Goal: Task Accomplishment & Management: Manage account settings

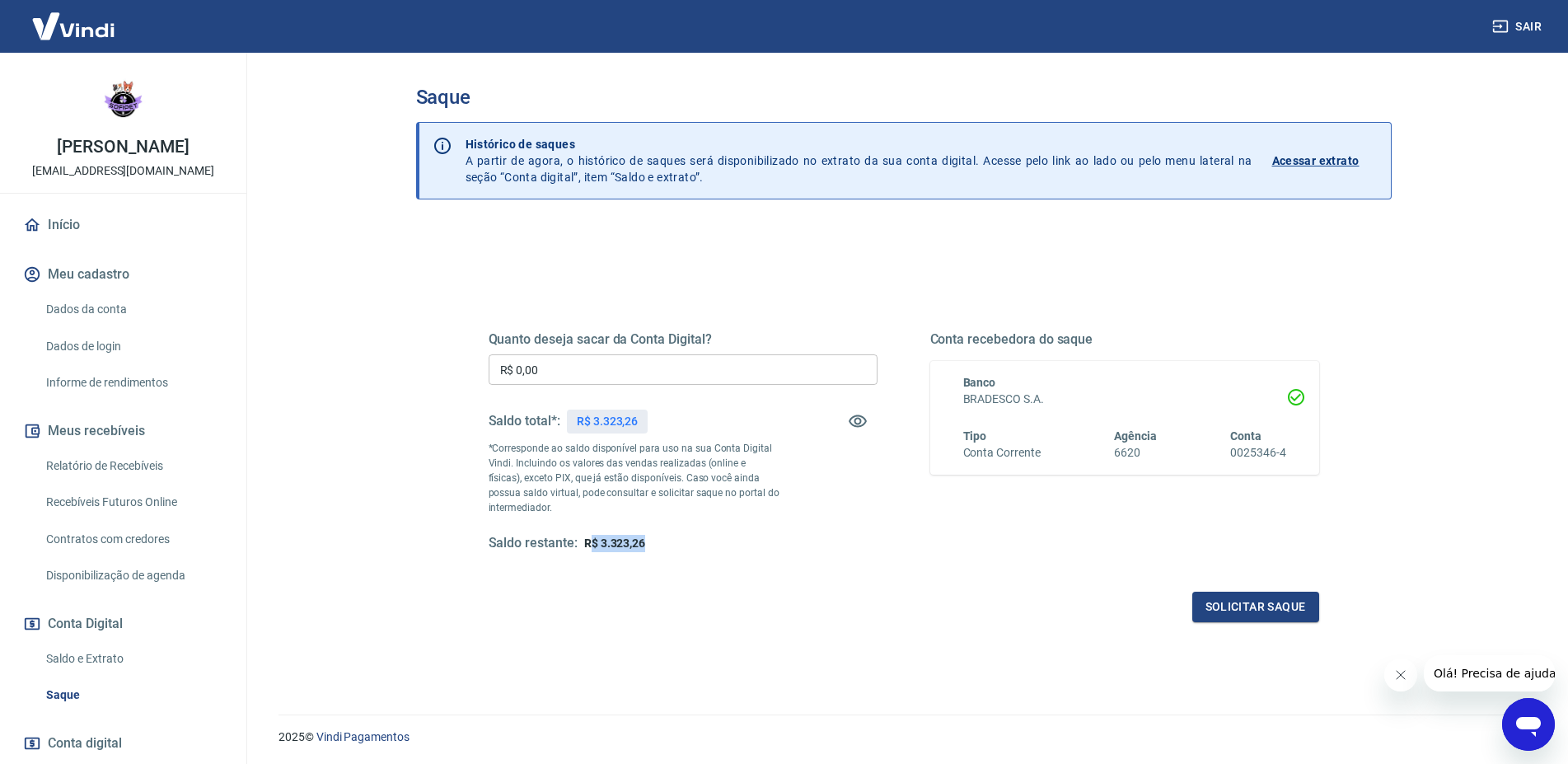
drag, startPoint x: 589, startPoint y: 543, endPoint x: 702, endPoint y: 558, distance: 114.0
click at [701, 557] on div "Quanto deseja sacar da Conta Digital? R$ 0,00 ​ Saldo total*: R$ 3.323,26 *Corr…" at bounding box center [904, 457] width 830 height 330
click at [703, 558] on div "Quanto deseja sacar da Conta Digital? R$ 0,00 ​ Saldo total*: R$ 3.323,26 *Corr…" at bounding box center [904, 457] width 830 height 330
click at [595, 368] on input "R$ 0,00" at bounding box center [683, 369] width 389 height 31
type input "R$ 323,26"
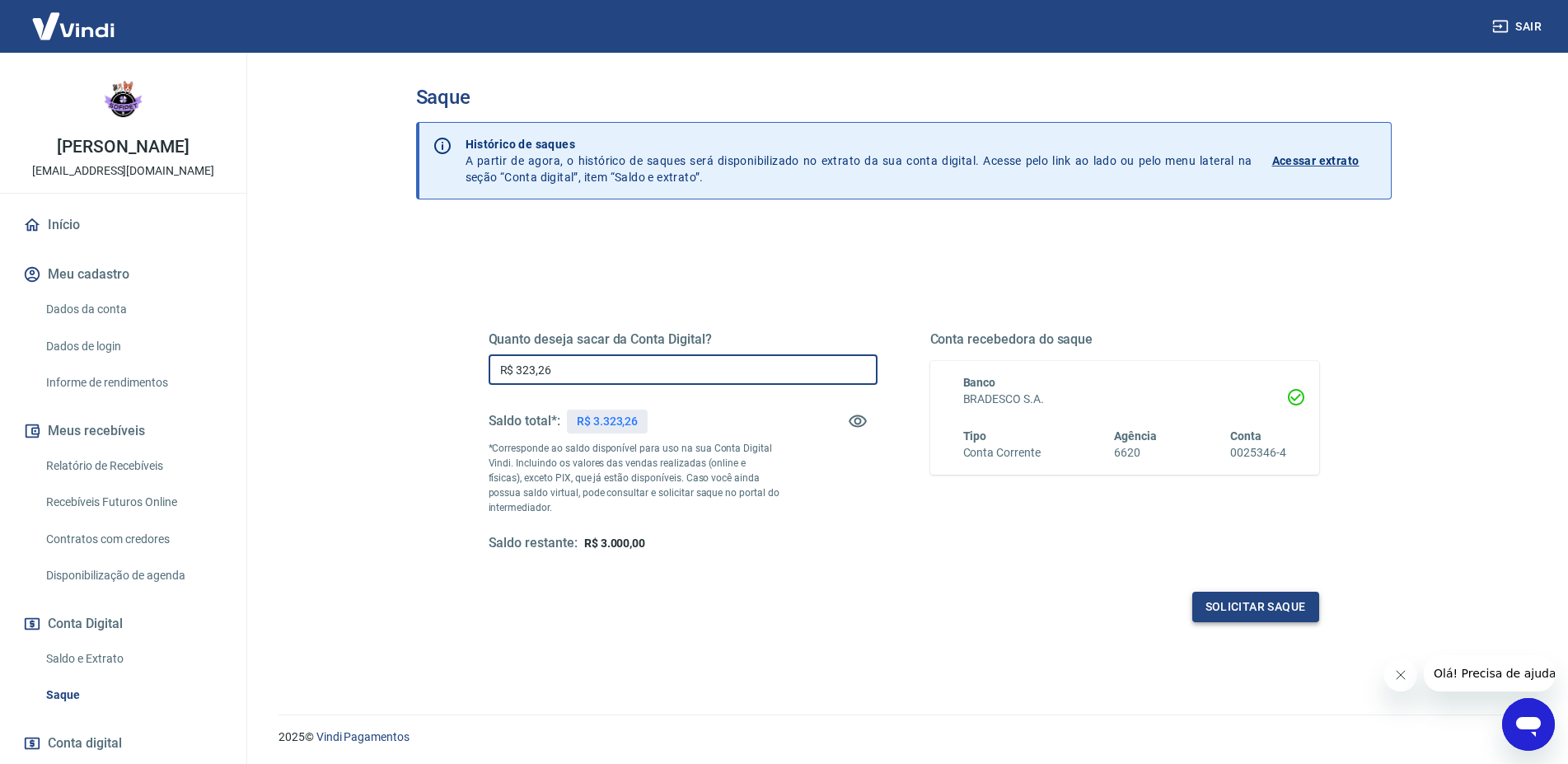
click at [1272, 608] on button "Solicitar saque" at bounding box center [1256, 606] width 127 height 31
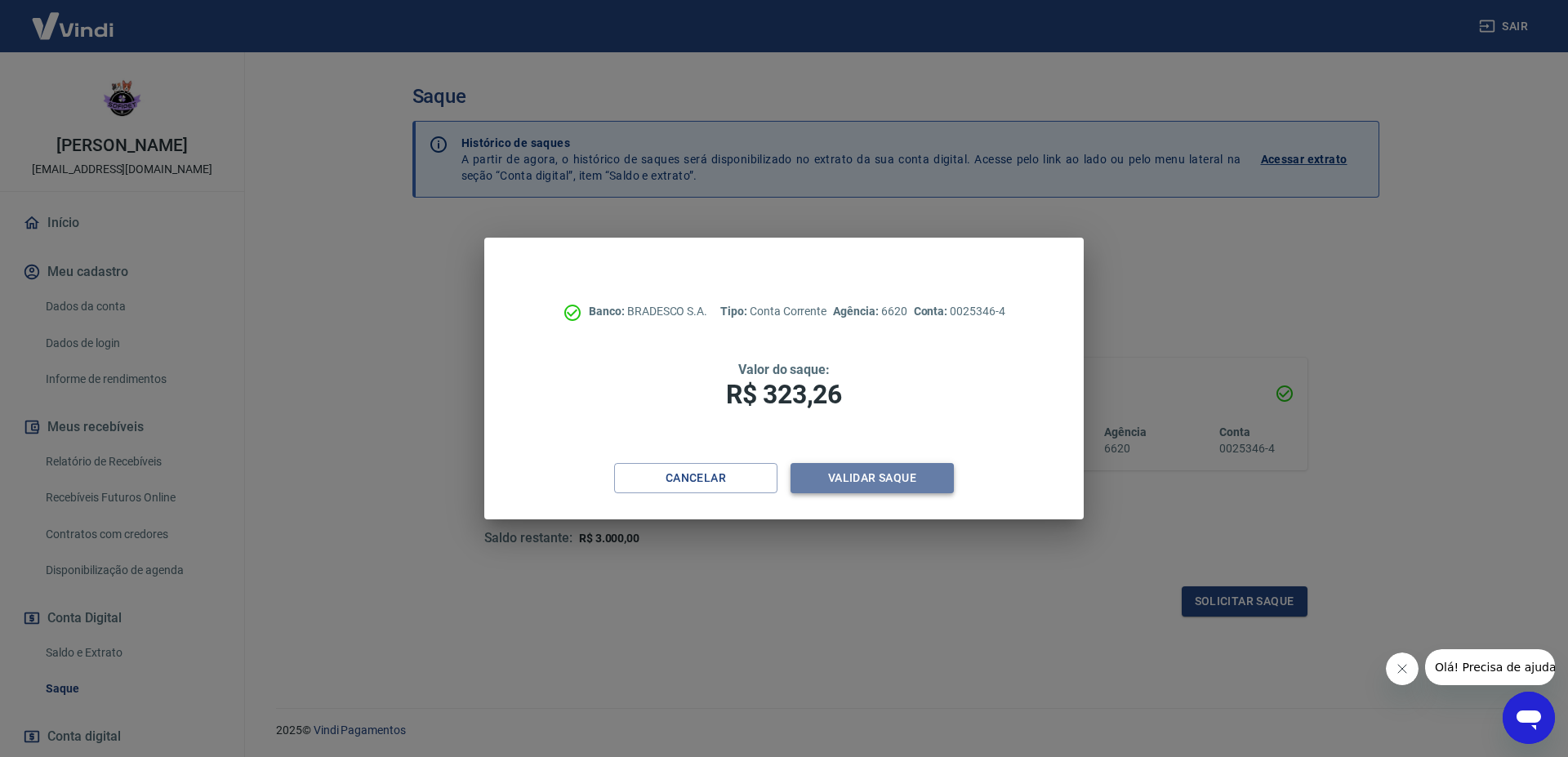
click at [856, 481] on button "Validar saque" at bounding box center [872, 478] width 164 height 31
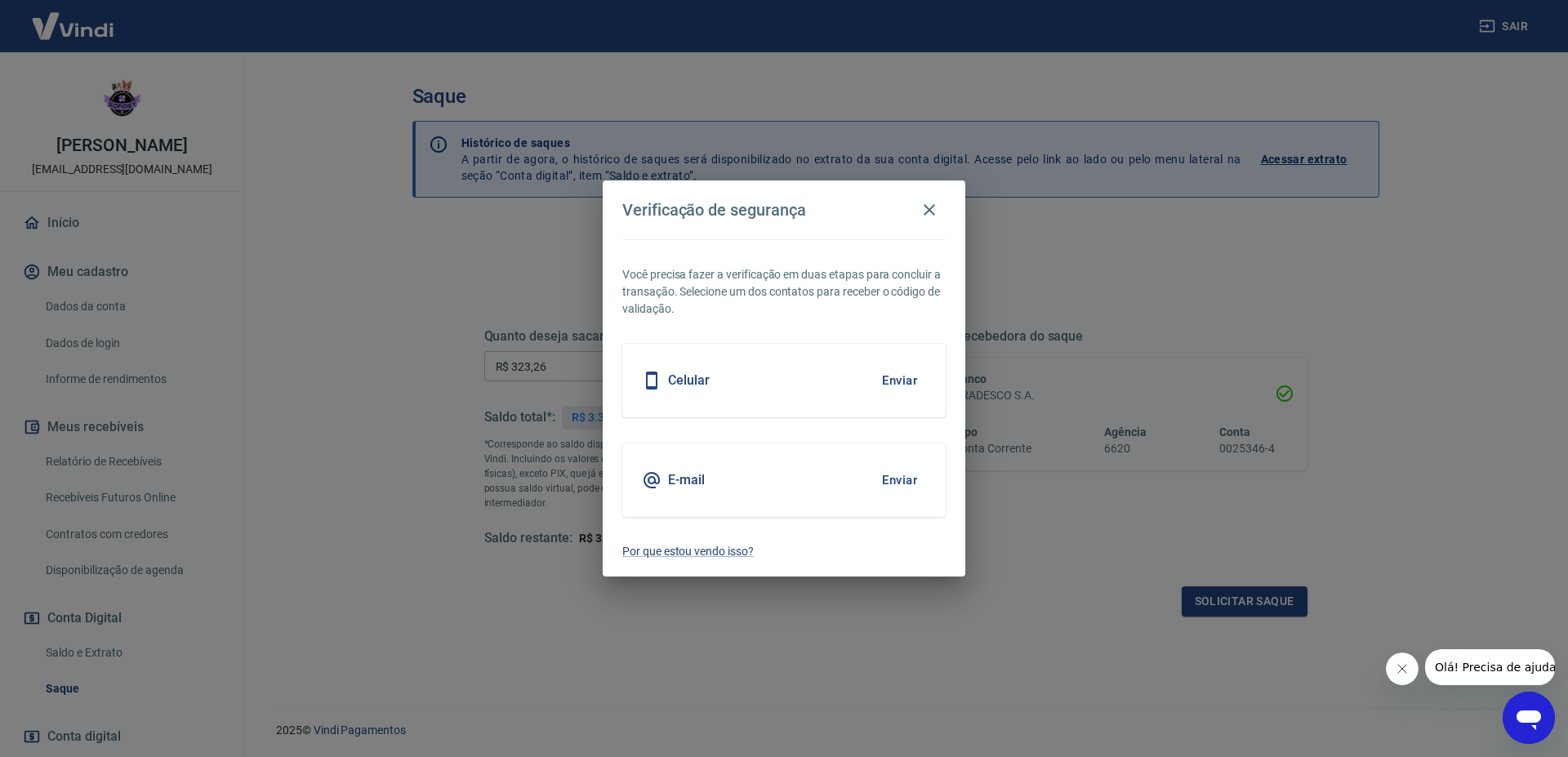
click at [913, 477] on button "Enviar" at bounding box center [899, 480] width 53 height 34
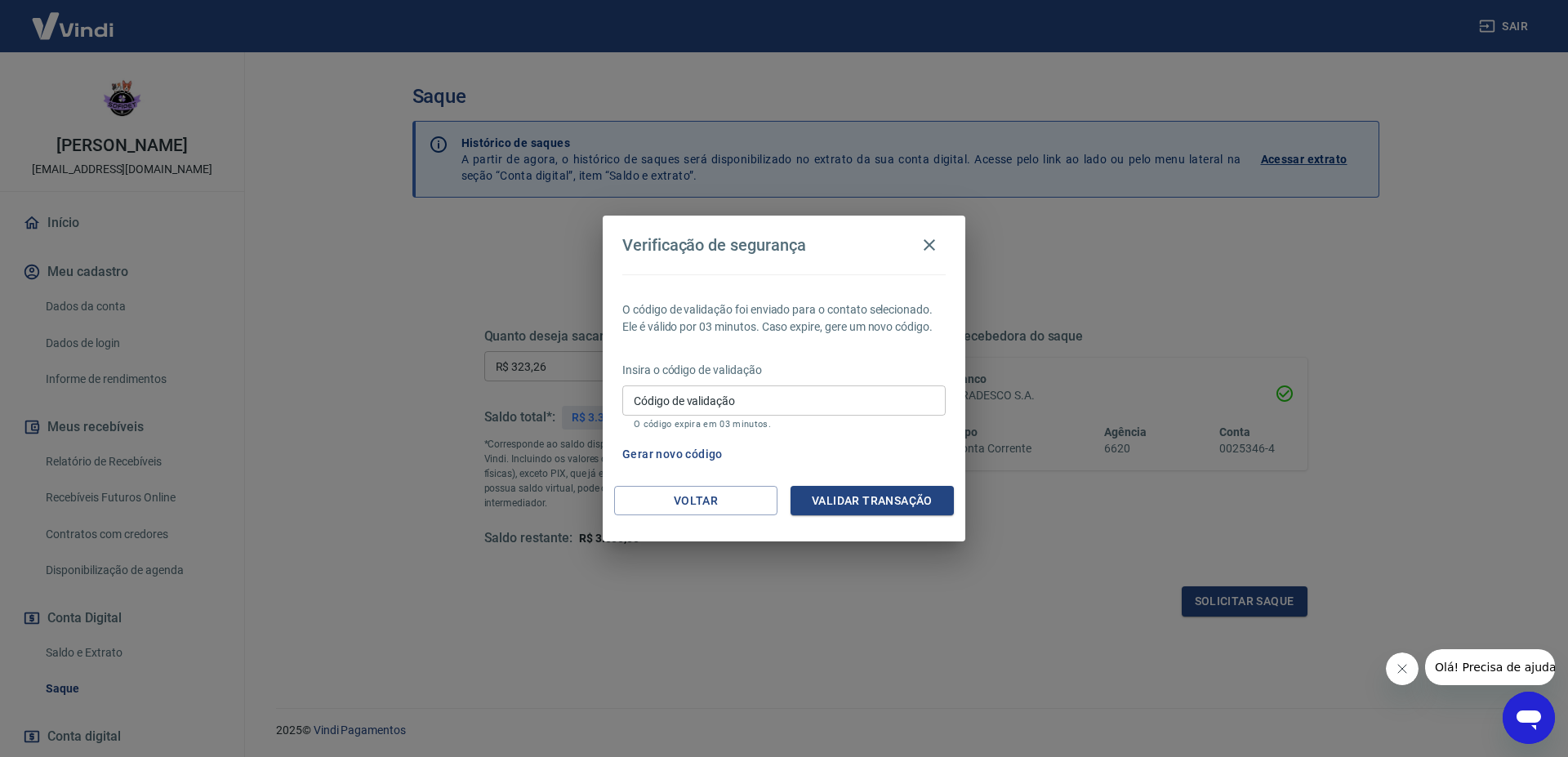
click at [827, 402] on input "Código de validação" at bounding box center [784, 400] width 324 height 31
paste input "143539"
type input "143539"
click at [843, 500] on button "Validar transação" at bounding box center [872, 501] width 164 height 31
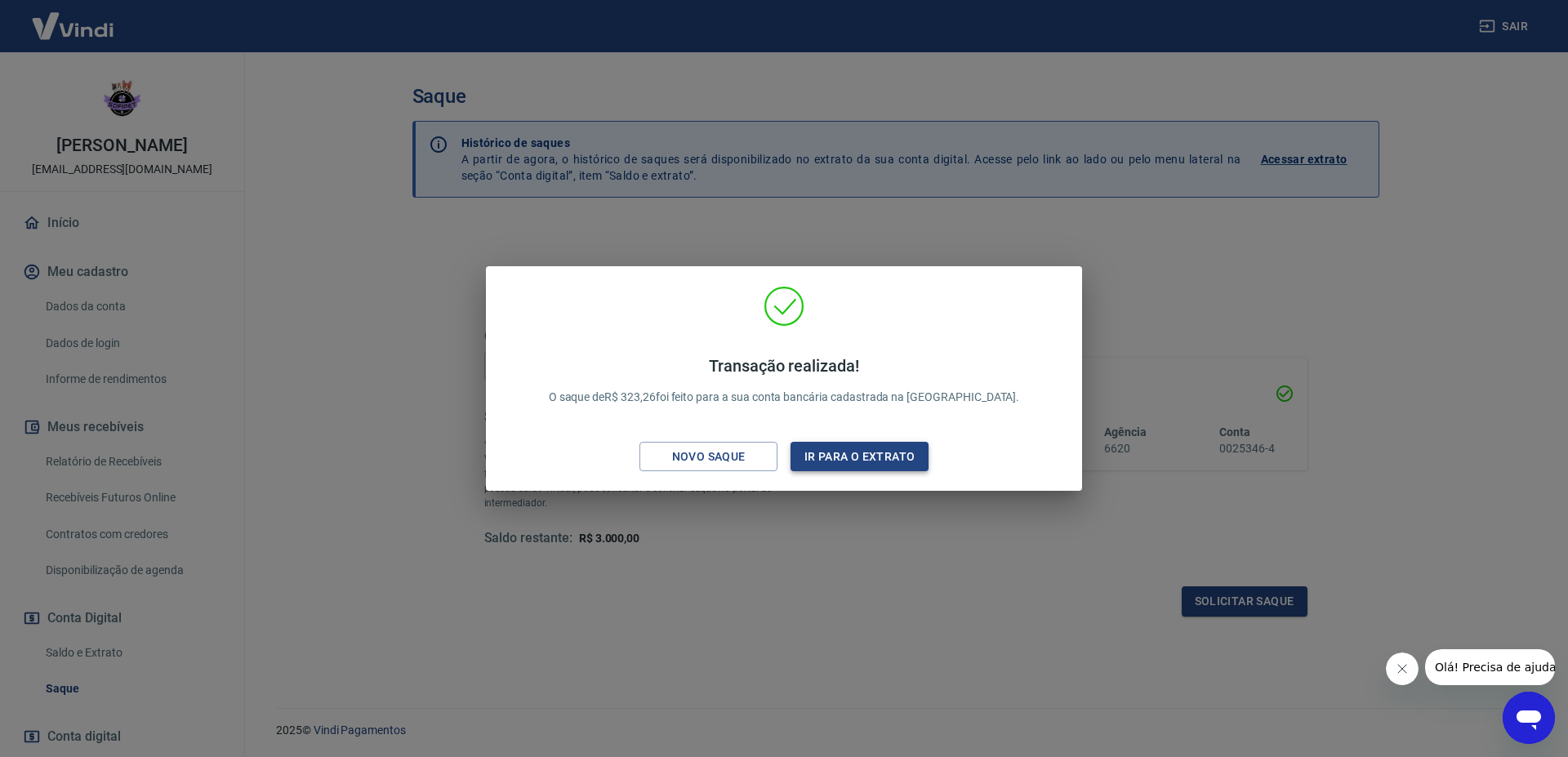
click at [829, 465] on button "Ir para o extrato" at bounding box center [859, 457] width 138 height 31
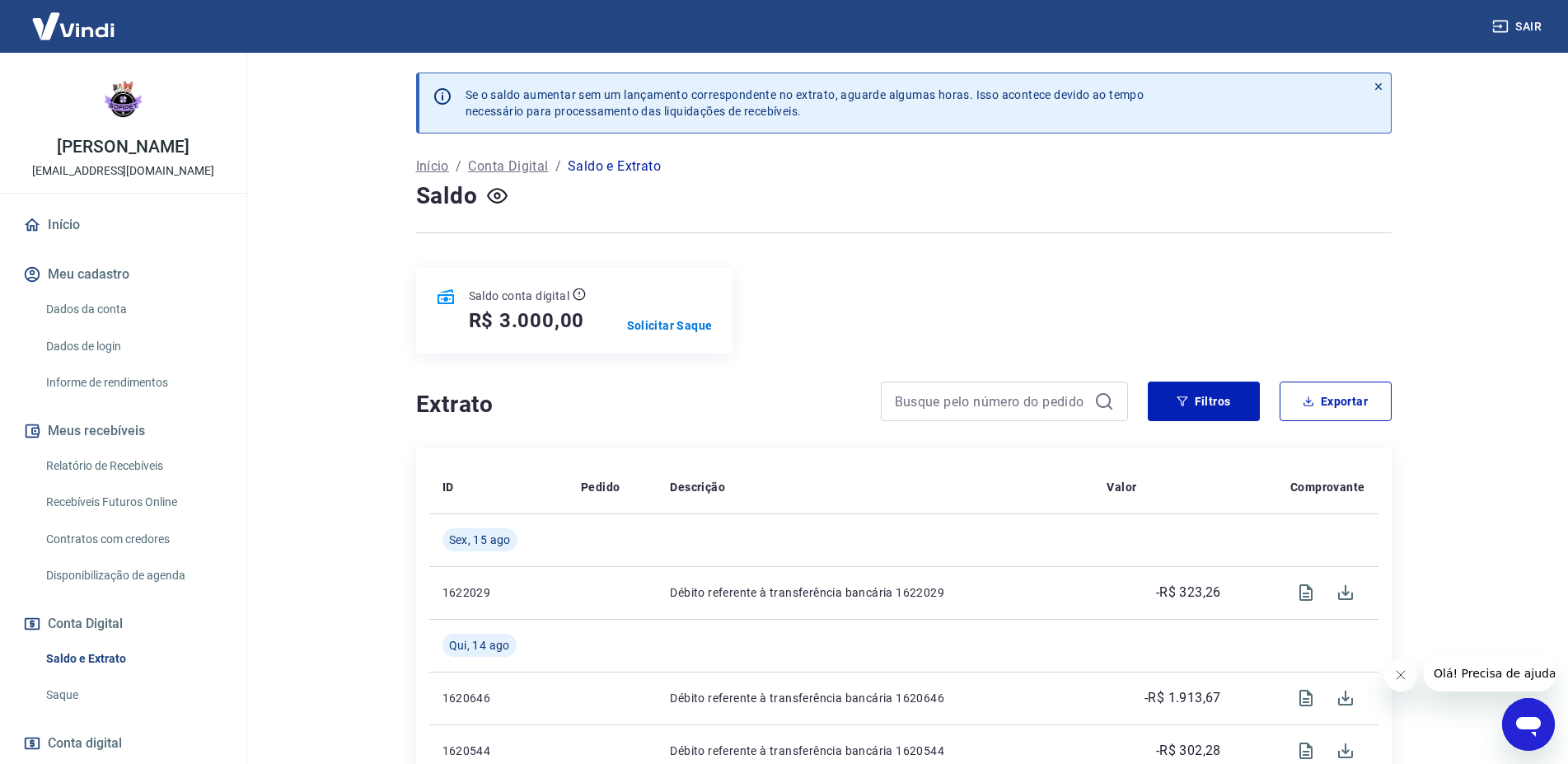
click at [132, 226] on link "Início" at bounding box center [123, 225] width 207 height 36
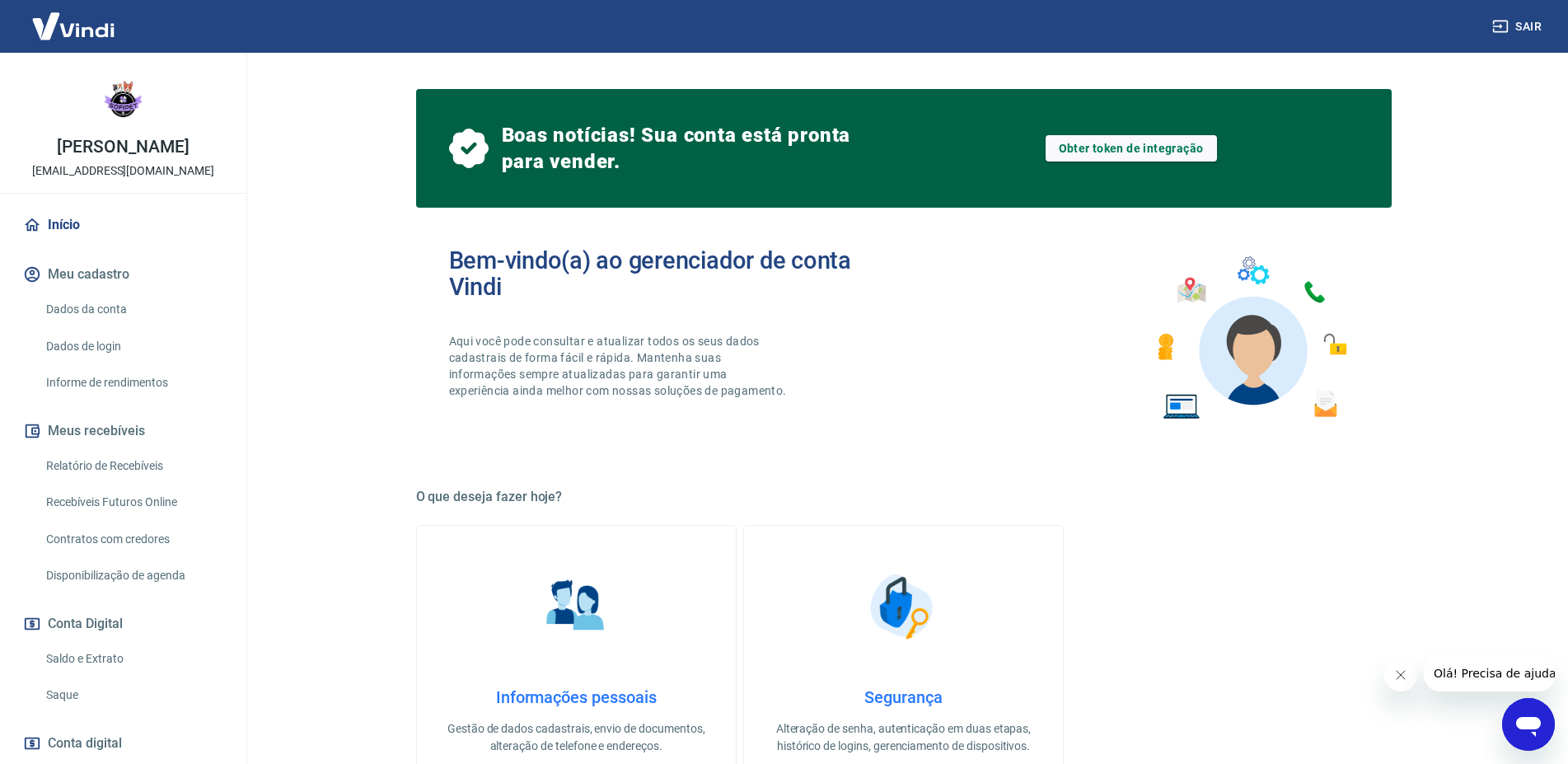
click at [571, 578] on img at bounding box center [576, 606] width 82 height 82
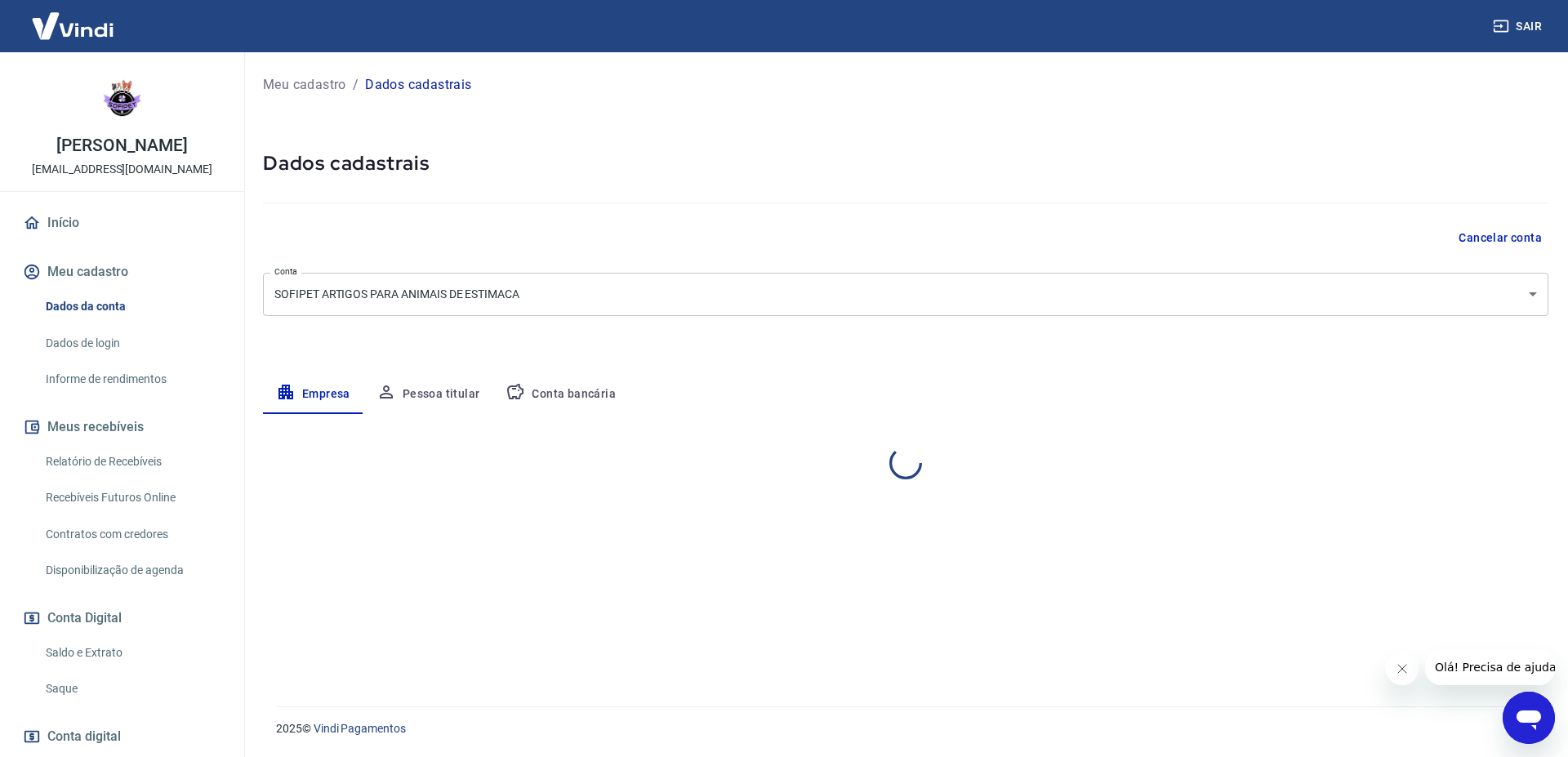
select select "SP"
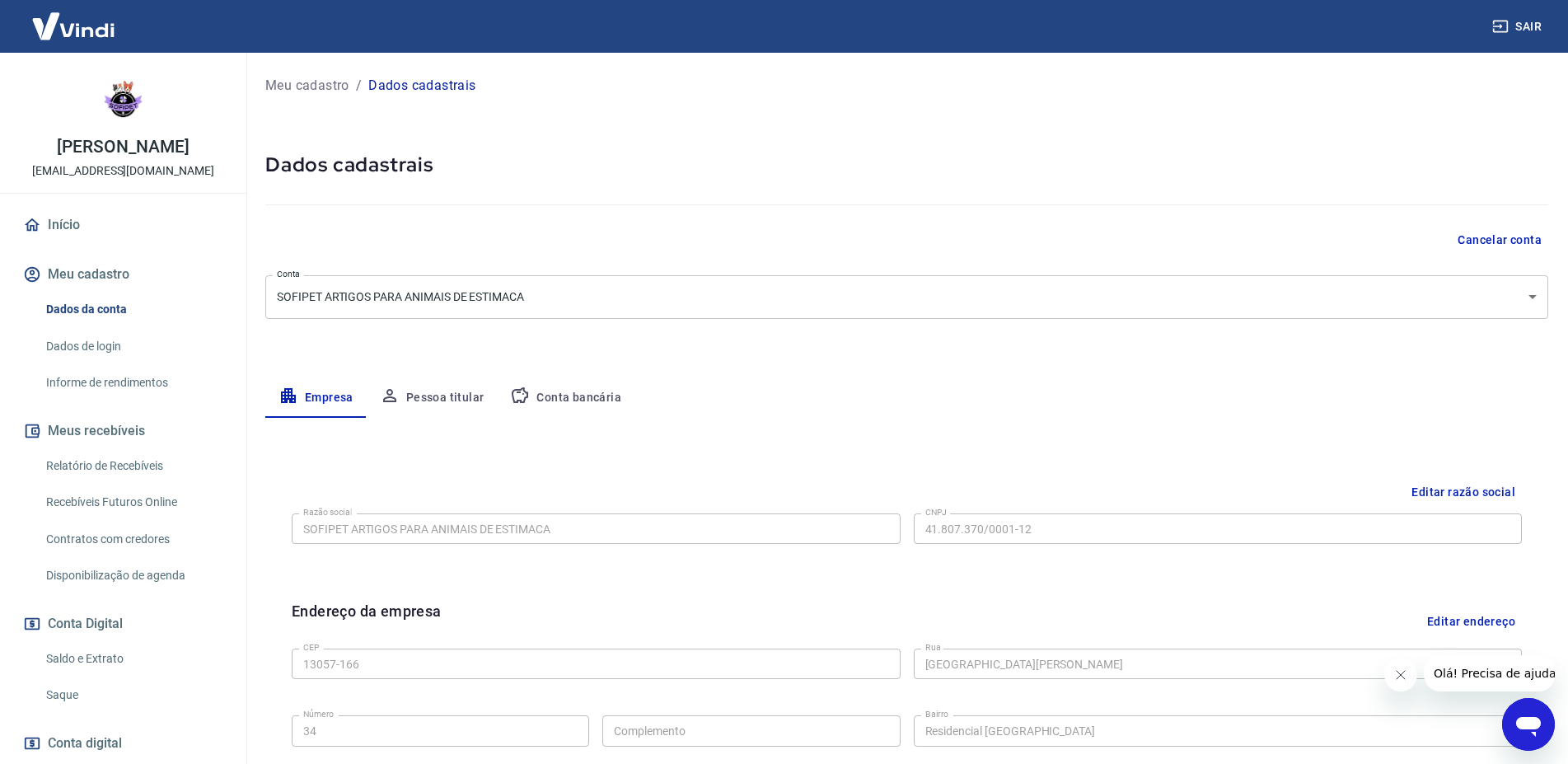
click at [67, 219] on link "Início" at bounding box center [123, 225] width 207 height 36
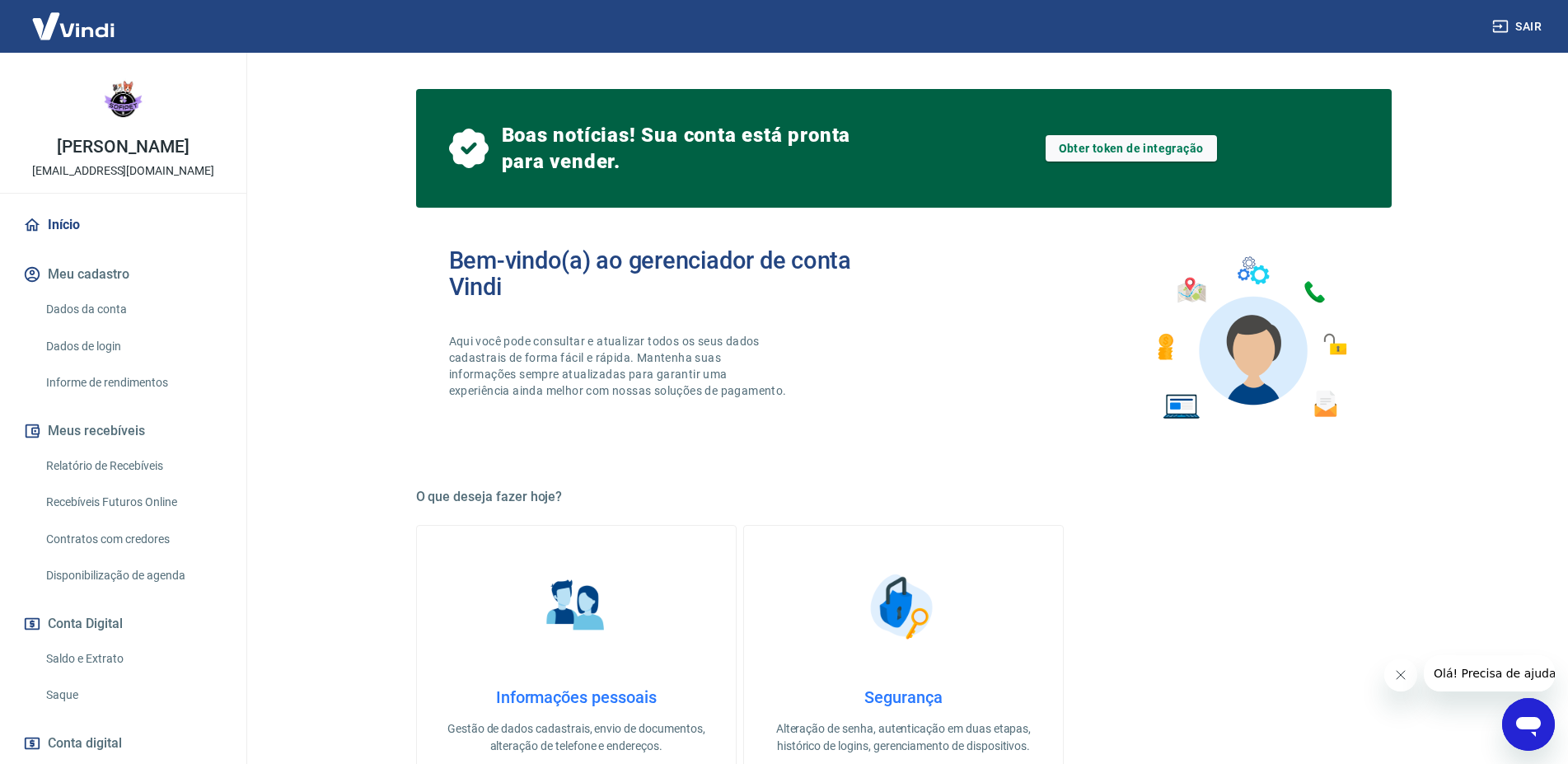
click at [94, 464] on link "Relatório de Recebíveis" at bounding box center [132, 465] width 187 height 34
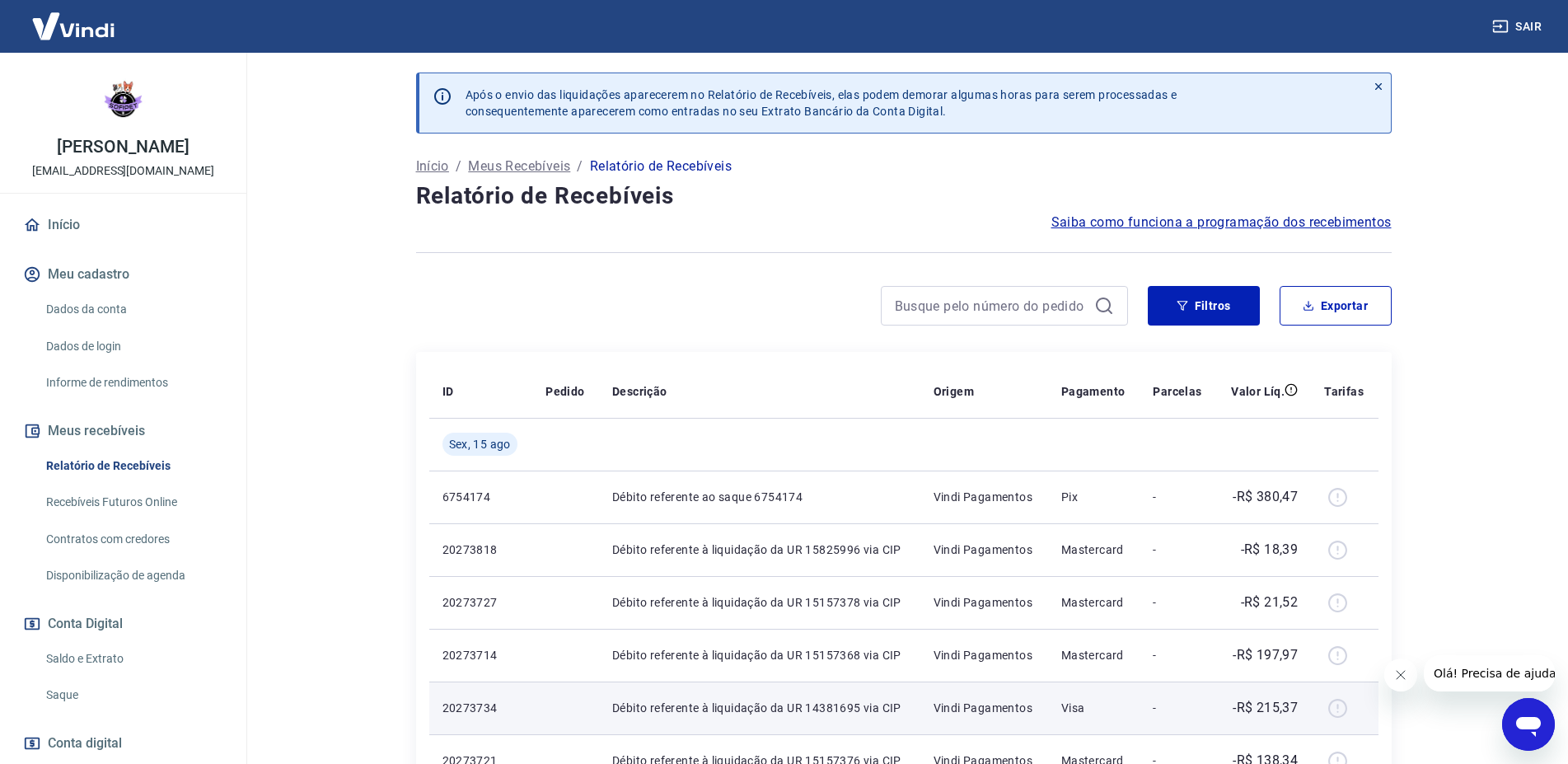
drag, startPoint x: 789, startPoint y: 674, endPoint x: 786, endPoint y: 689, distance: 15.3
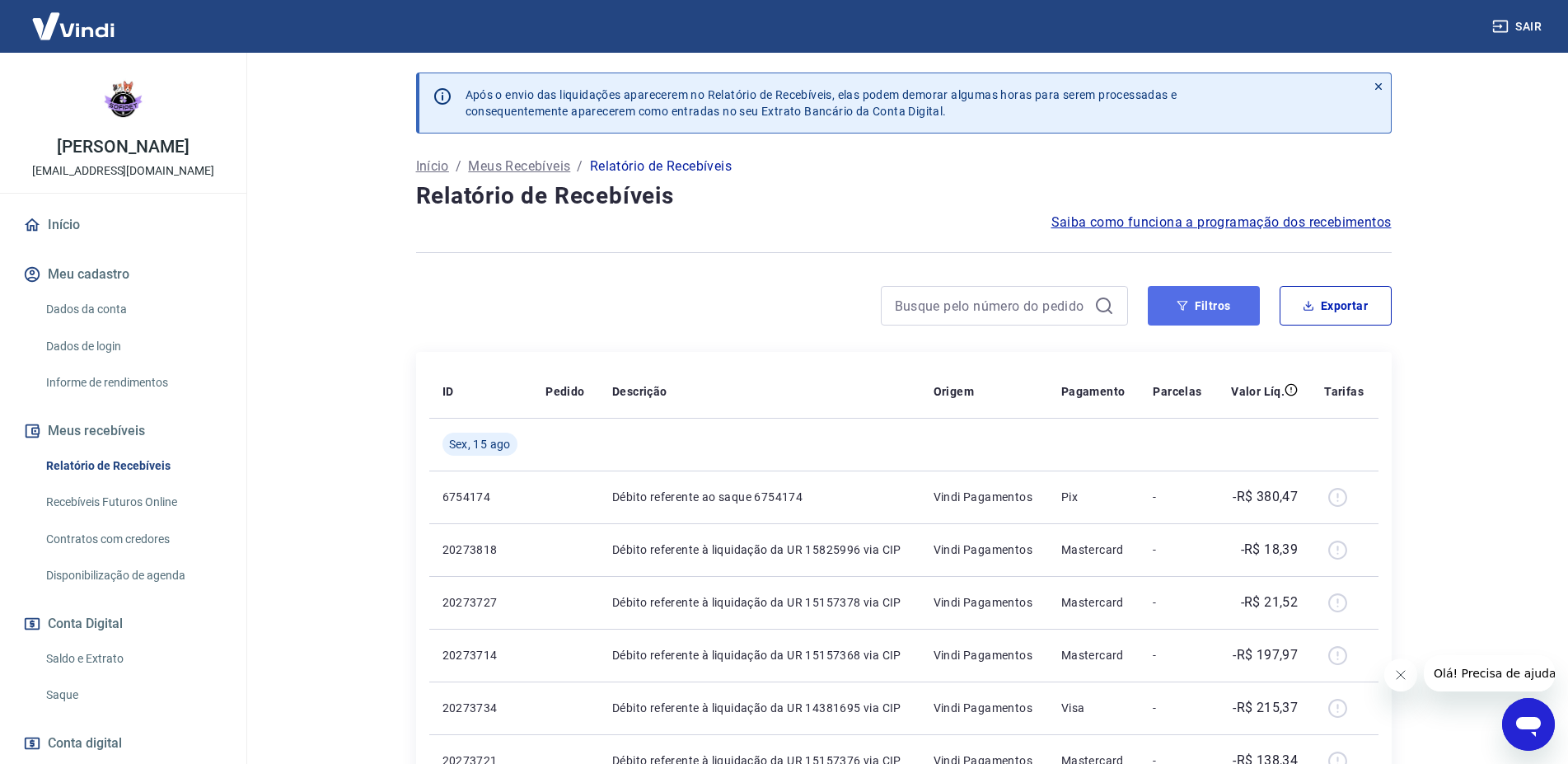
click at [1200, 299] on button "Filtros" at bounding box center [1203, 305] width 112 height 39
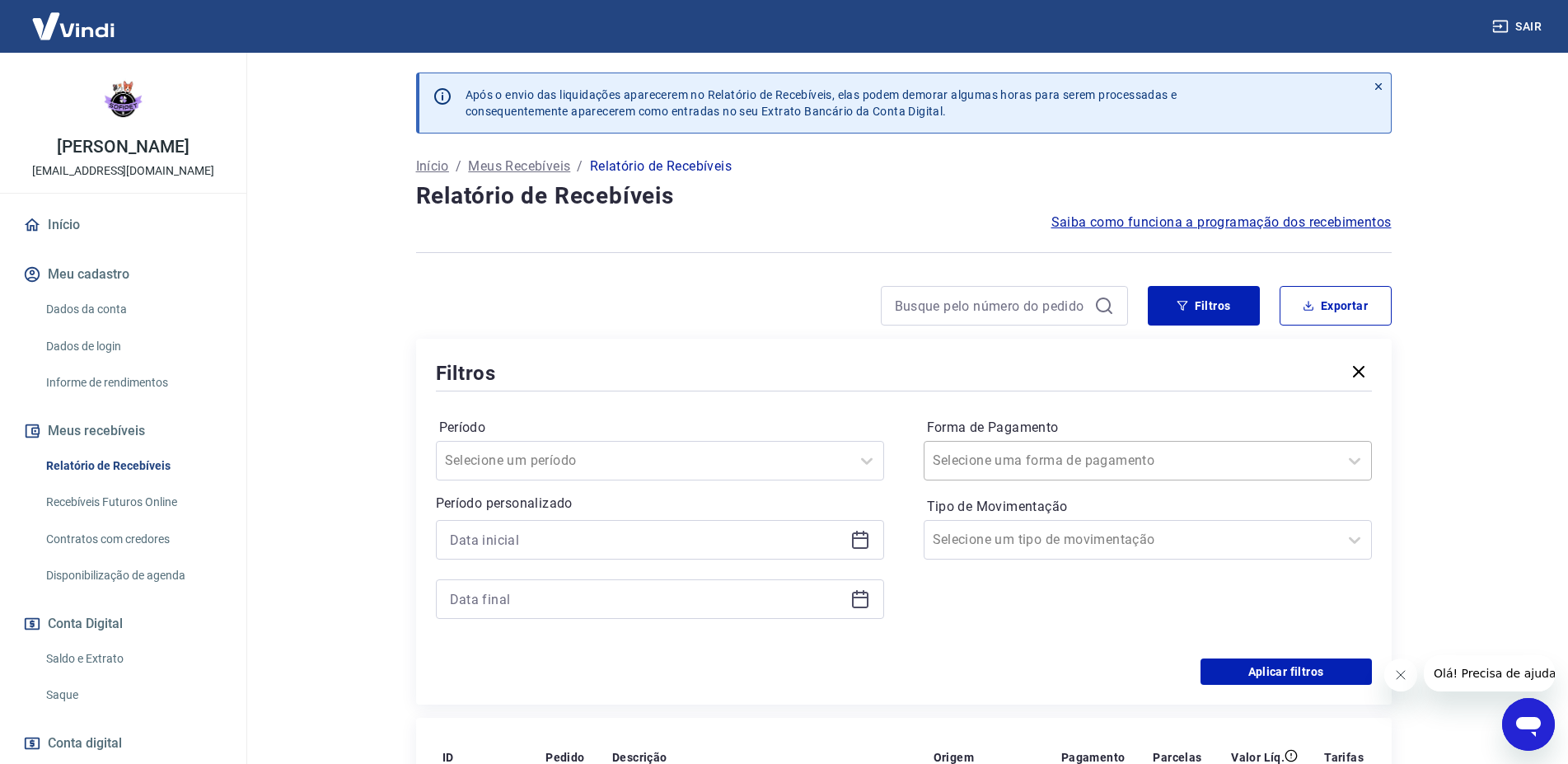
click at [1008, 471] on div at bounding box center [1131, 460] width 397 height 23
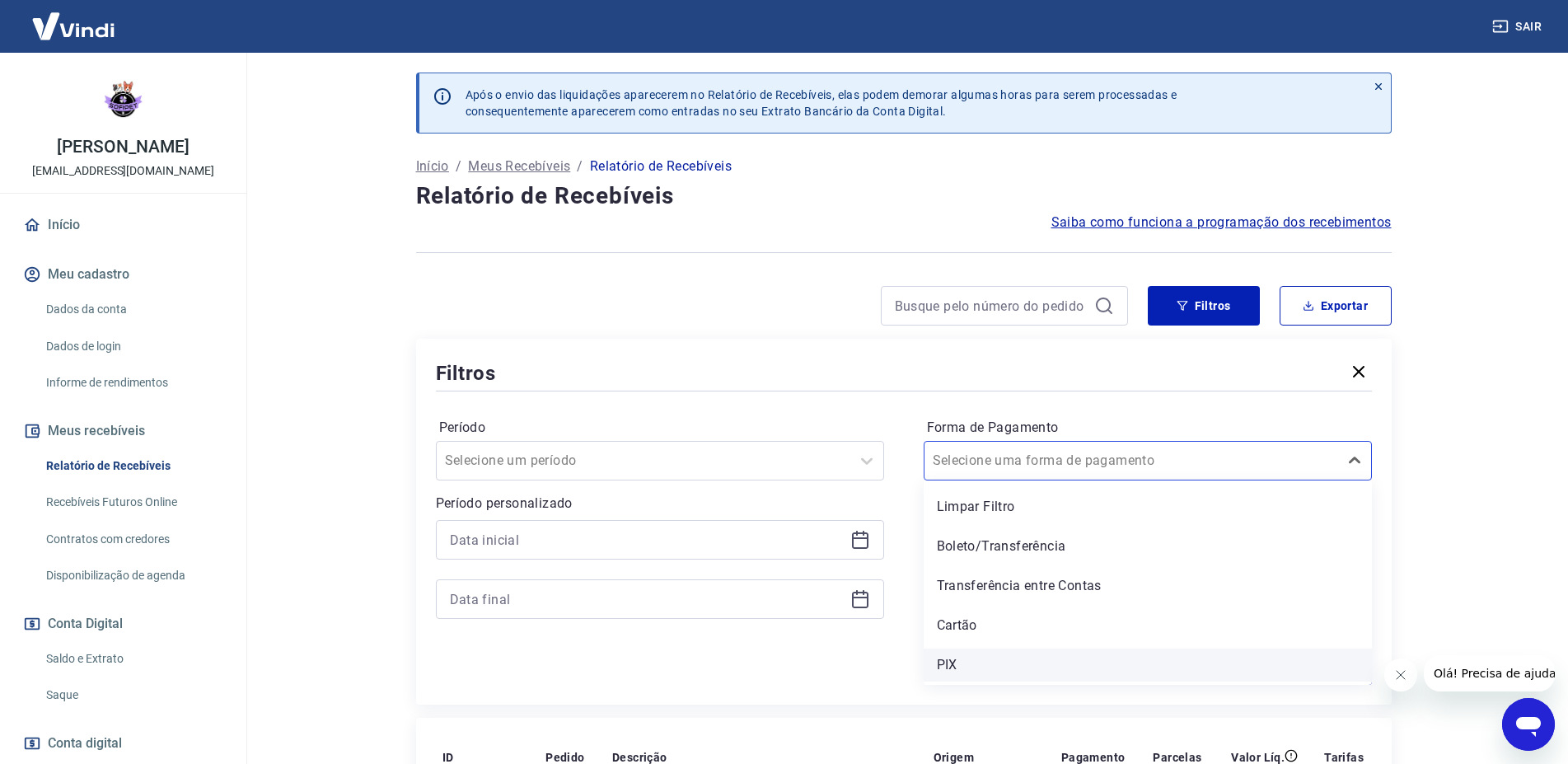
click at [965, 665] on div "PIX" at bounding box center [1147, 664] width 448 height 33
click at [644, 465] on div at bounding box center [644, 460] width 397 height 23
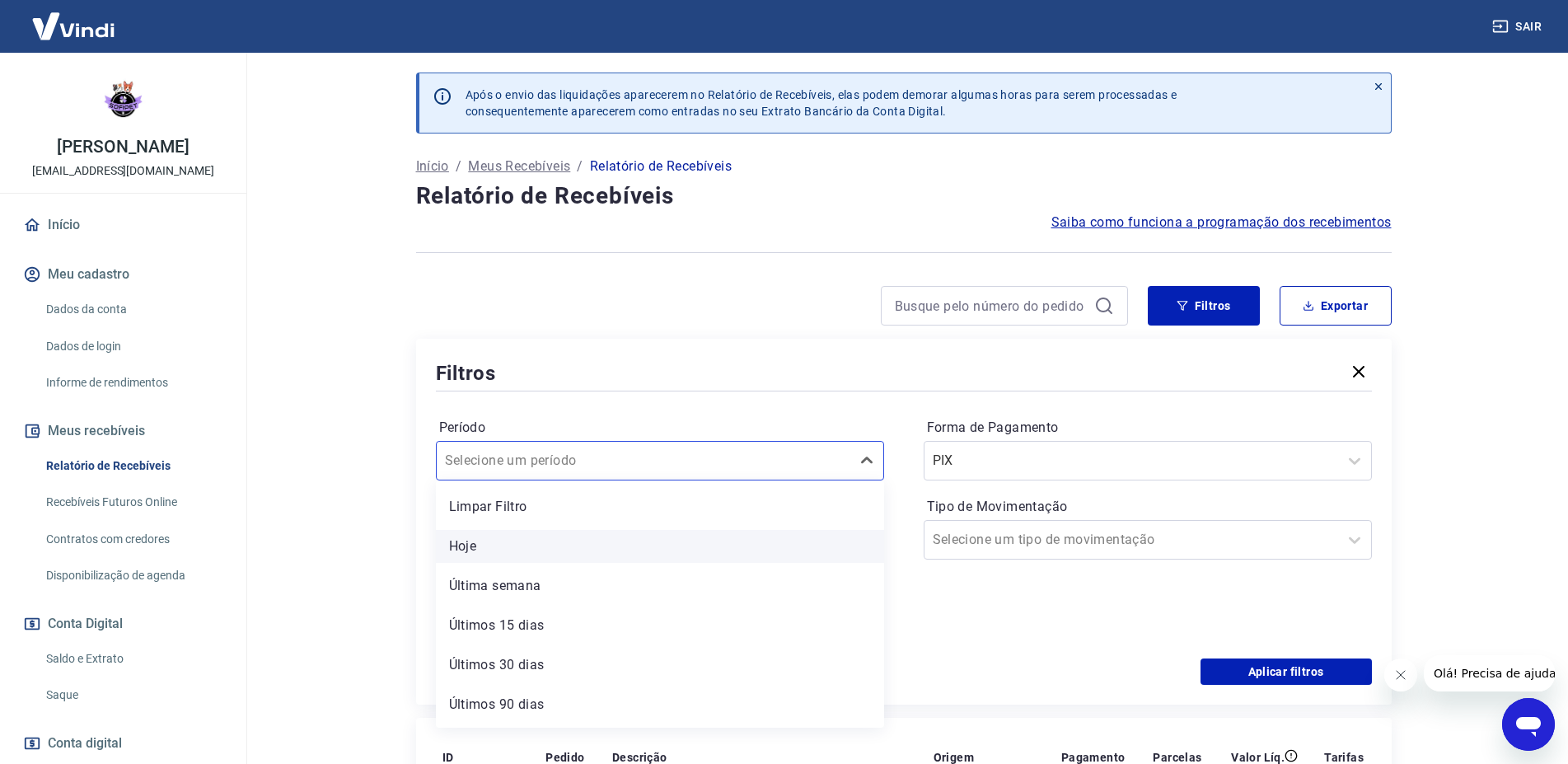
click at [568, 546] on div "Hoje" at bounding box center [659, 546] width 448 height 33
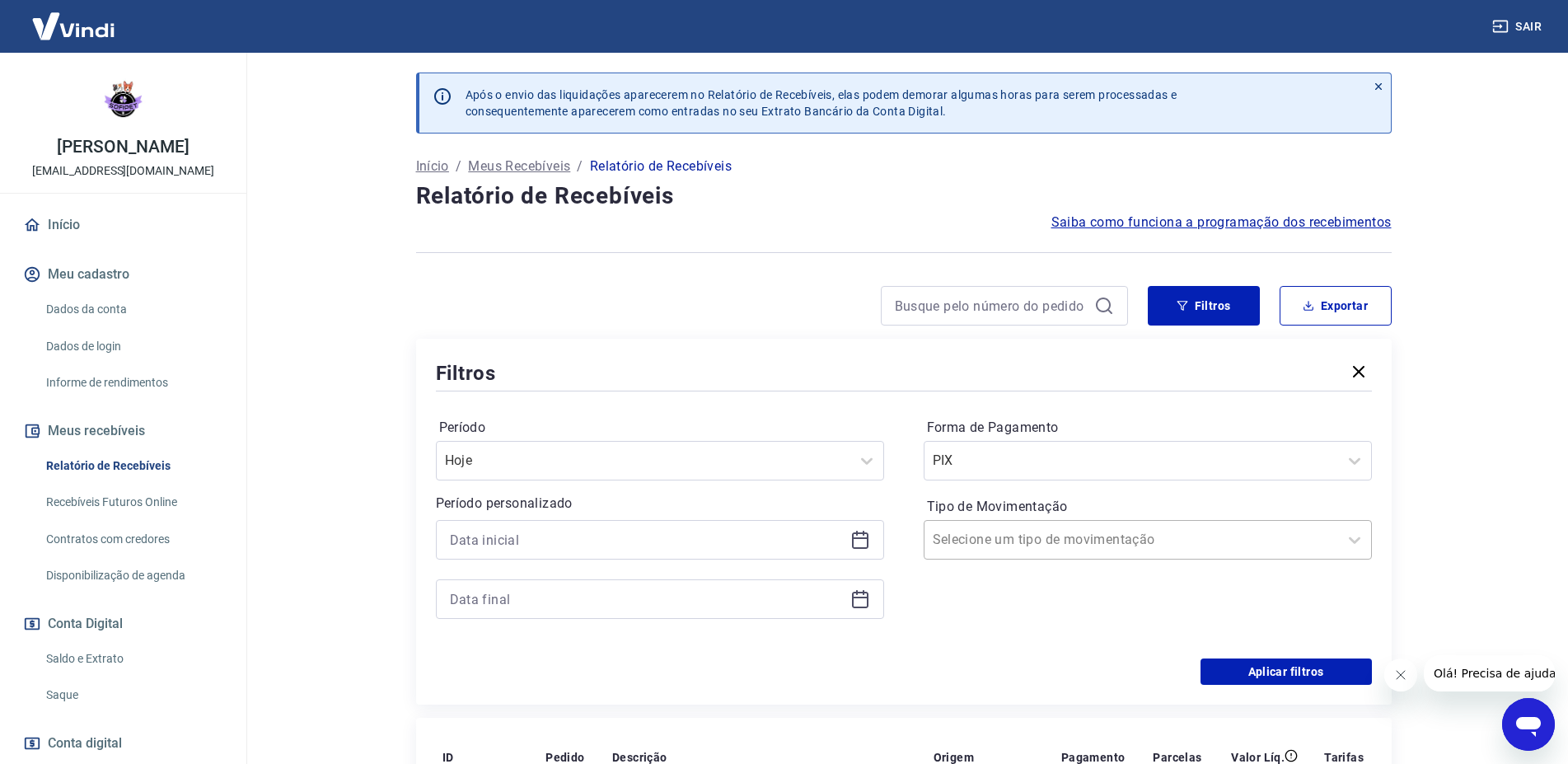
click at [978, 543] on input "Tipo de Movimentação" at bounding box center [1016, 539] width 166 height 20
click at [975, 660] on div "Saída" at bounding box center [1147, 664] width 448 height 33
click at [1256, 669] on button "Aplicar filtros" at bounding box center [1286, 672] width 172 height 26
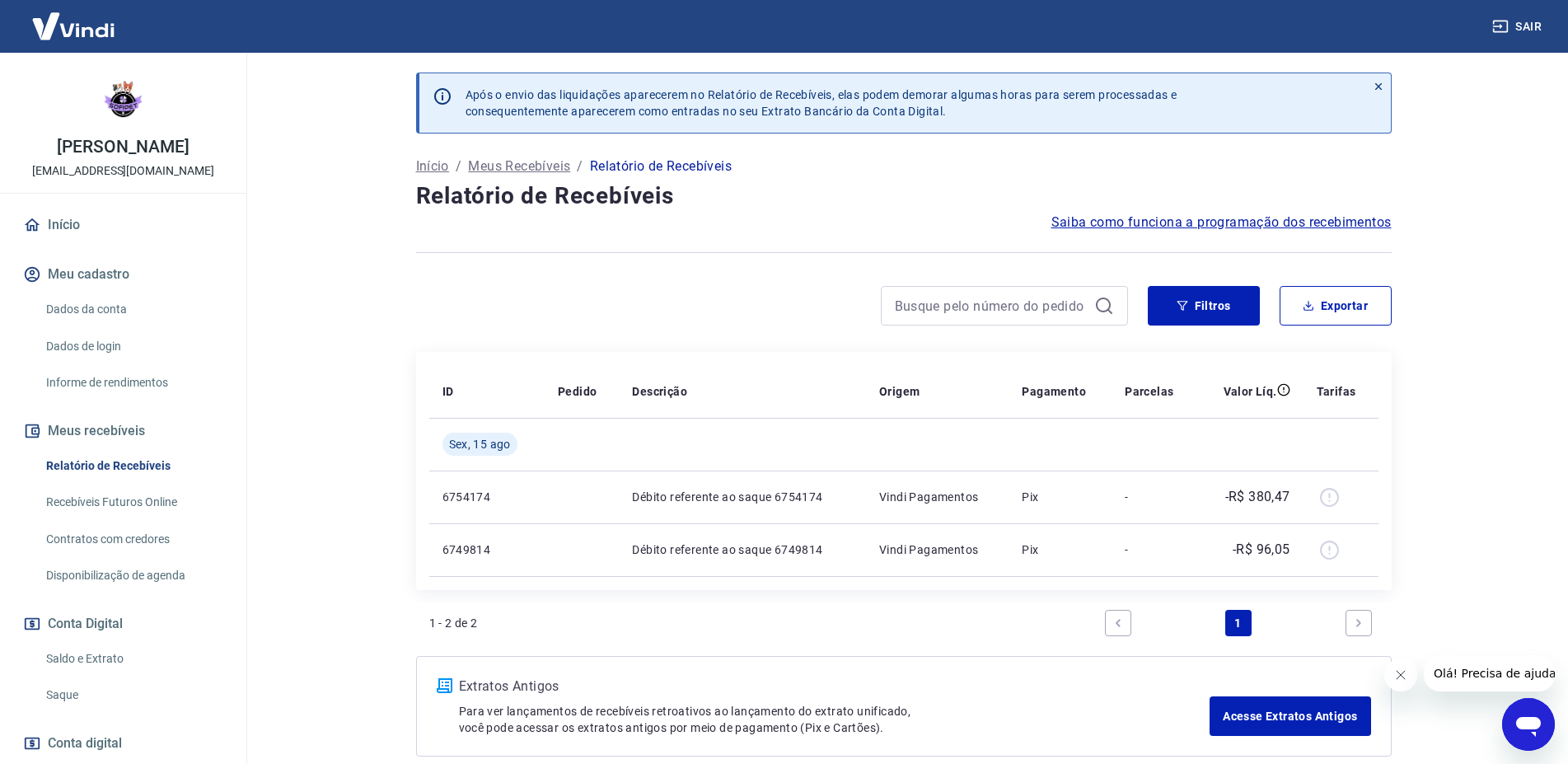
scroll to position [83, 0]
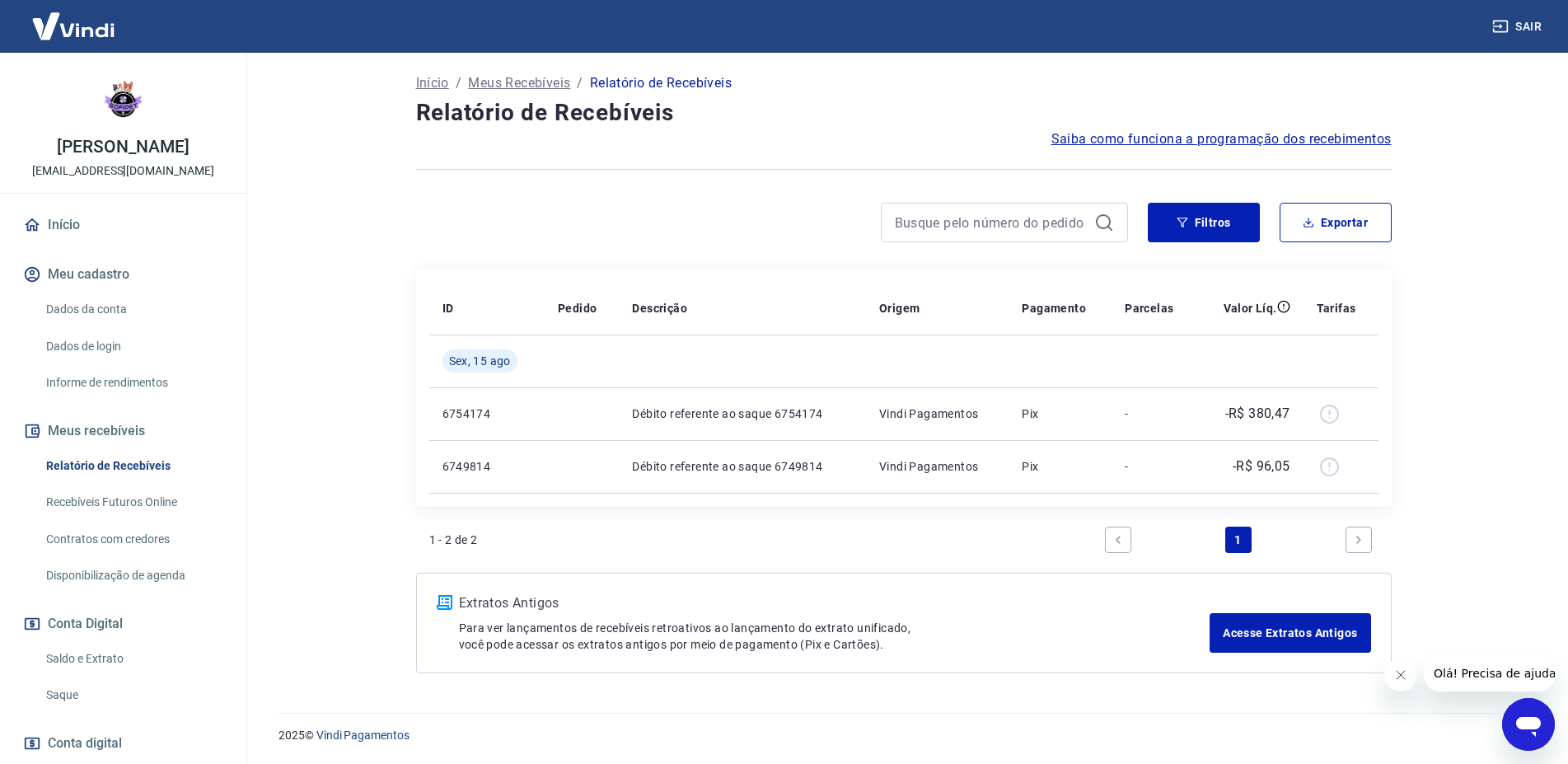
click at [60, 224] on link "Início" at bounding box center [123, 225] width 207 height 36
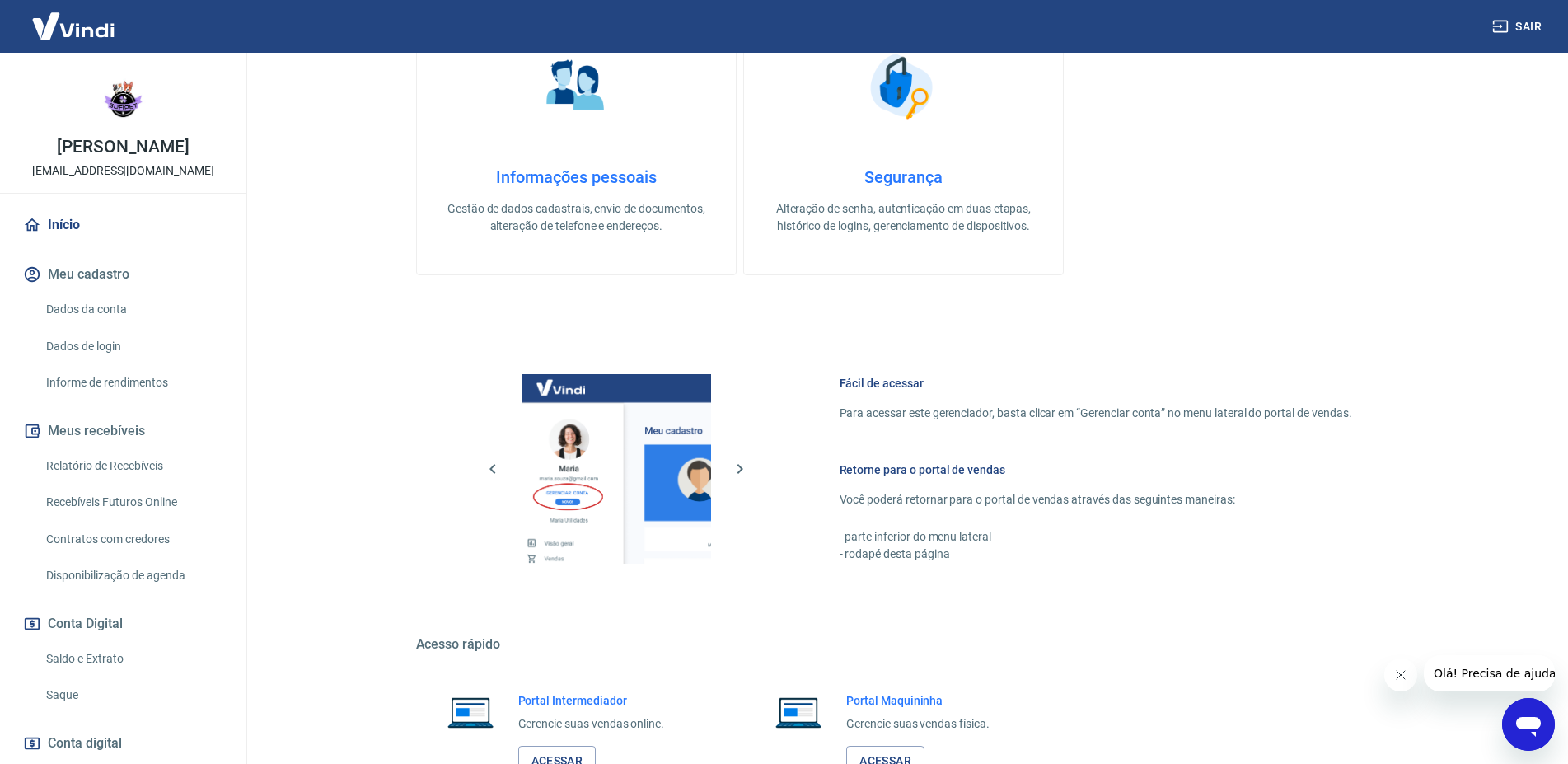
scroll to position [642, 0]
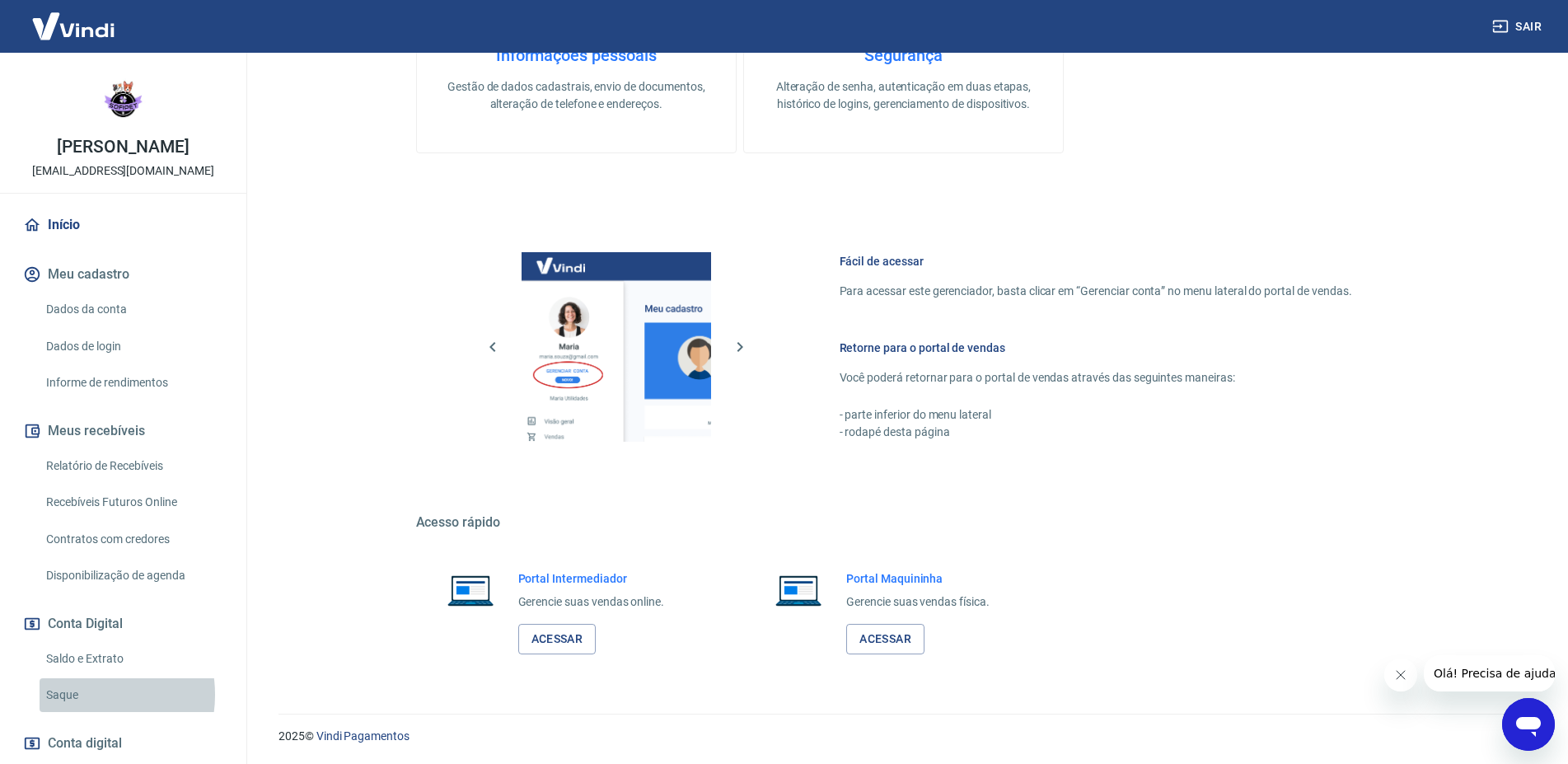
click at [85, 695] on link "Saque" at bounding box center [132, 695] width 187 height 34
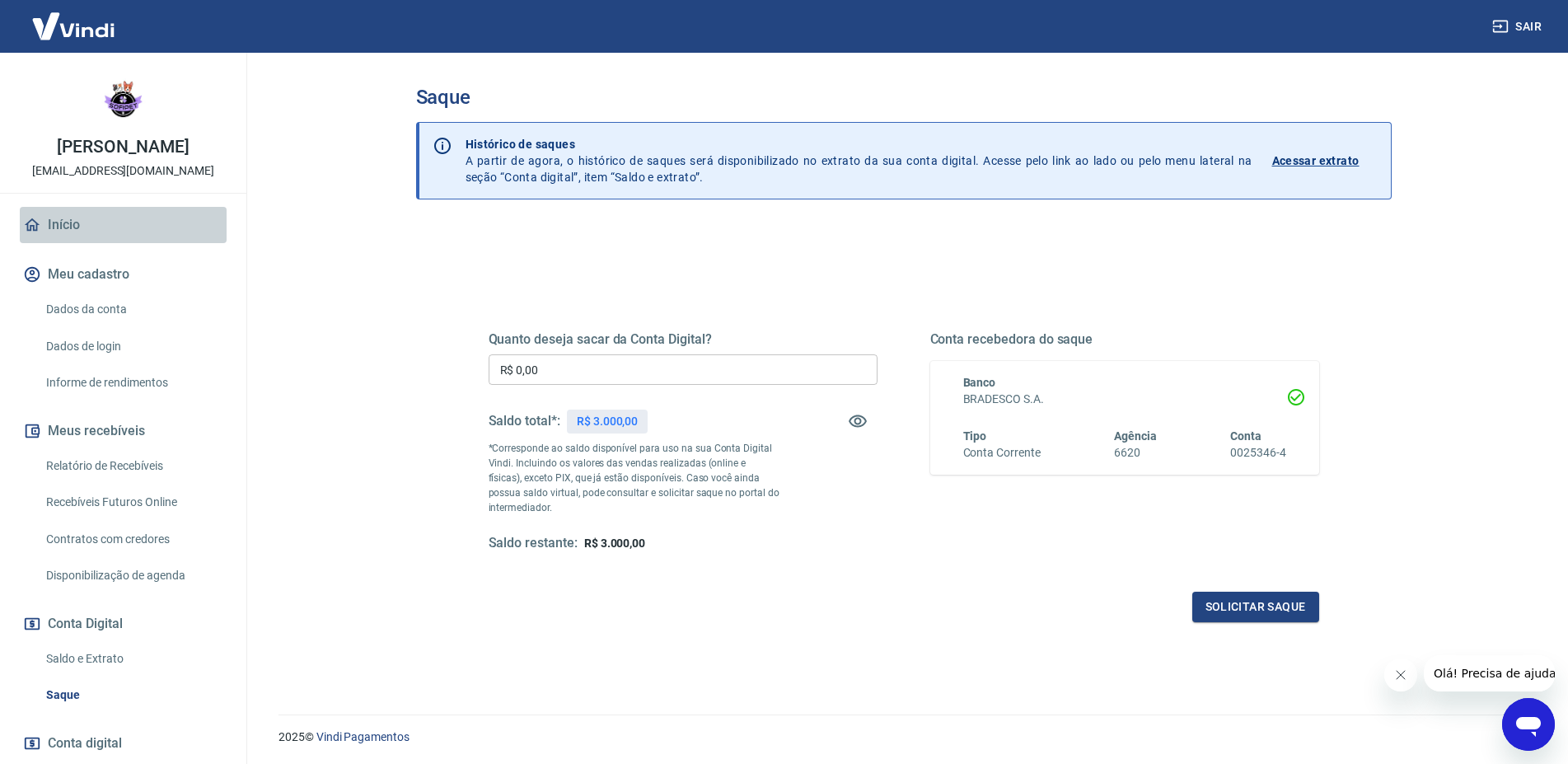
click at [152, 229] on link "Início" at bounding box center [123, 225] width 207 height 36
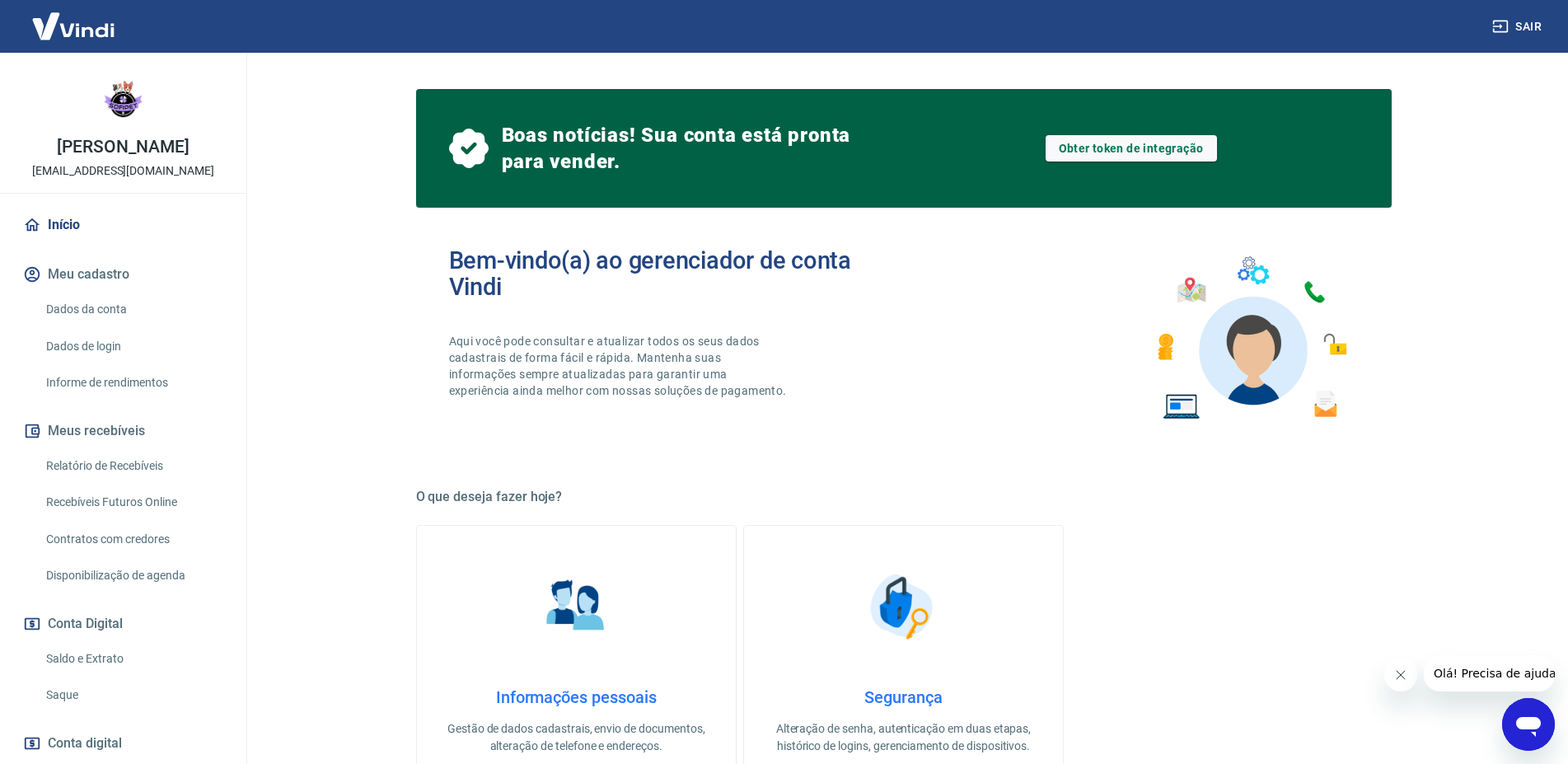
click at [495, 610] on link "Informações pessoais Gestão de dados cadastrais, envio de documentos, alteração…" at bounding box center [576, 660] width 321 height 271
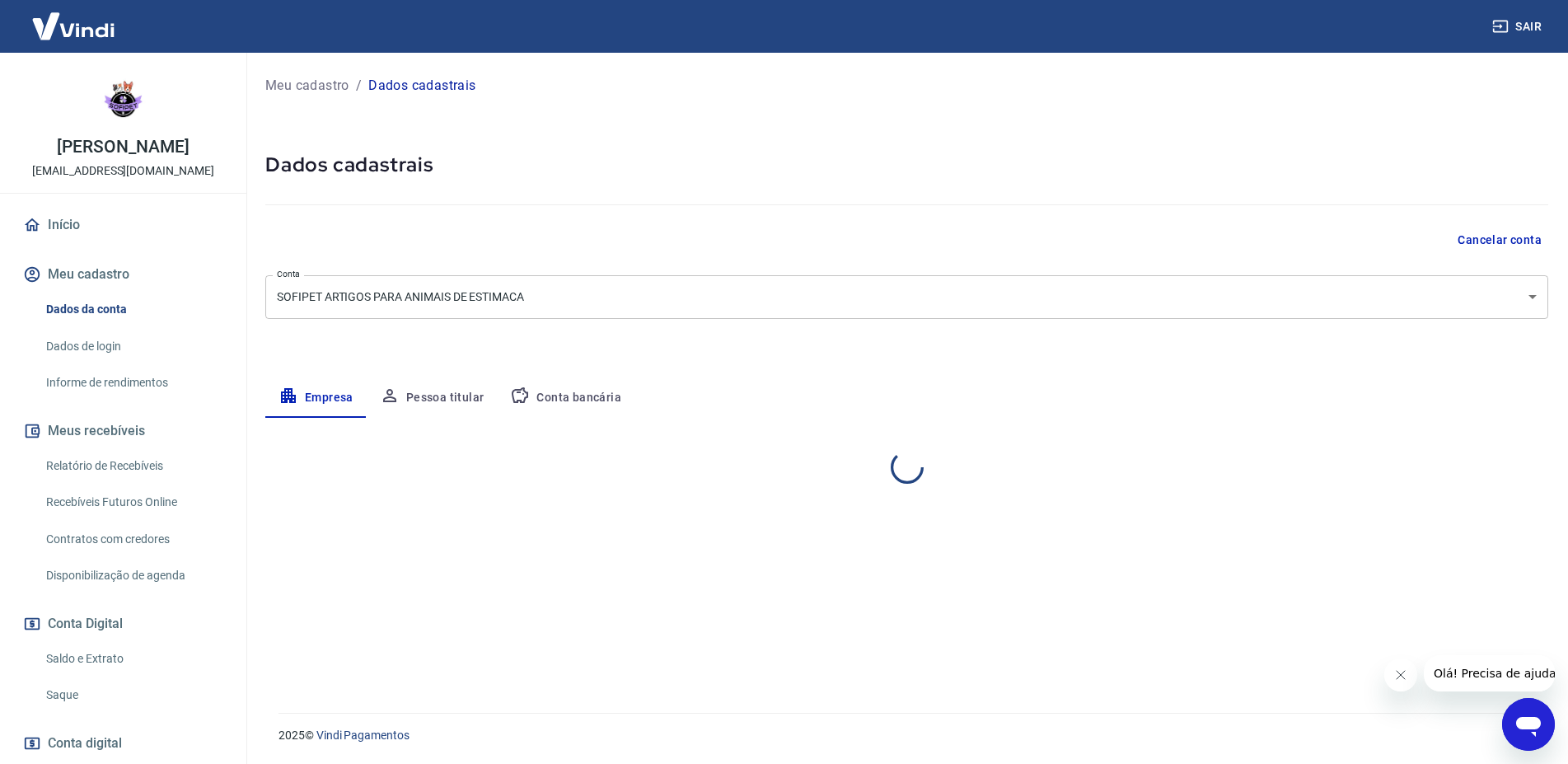
select select "SP"
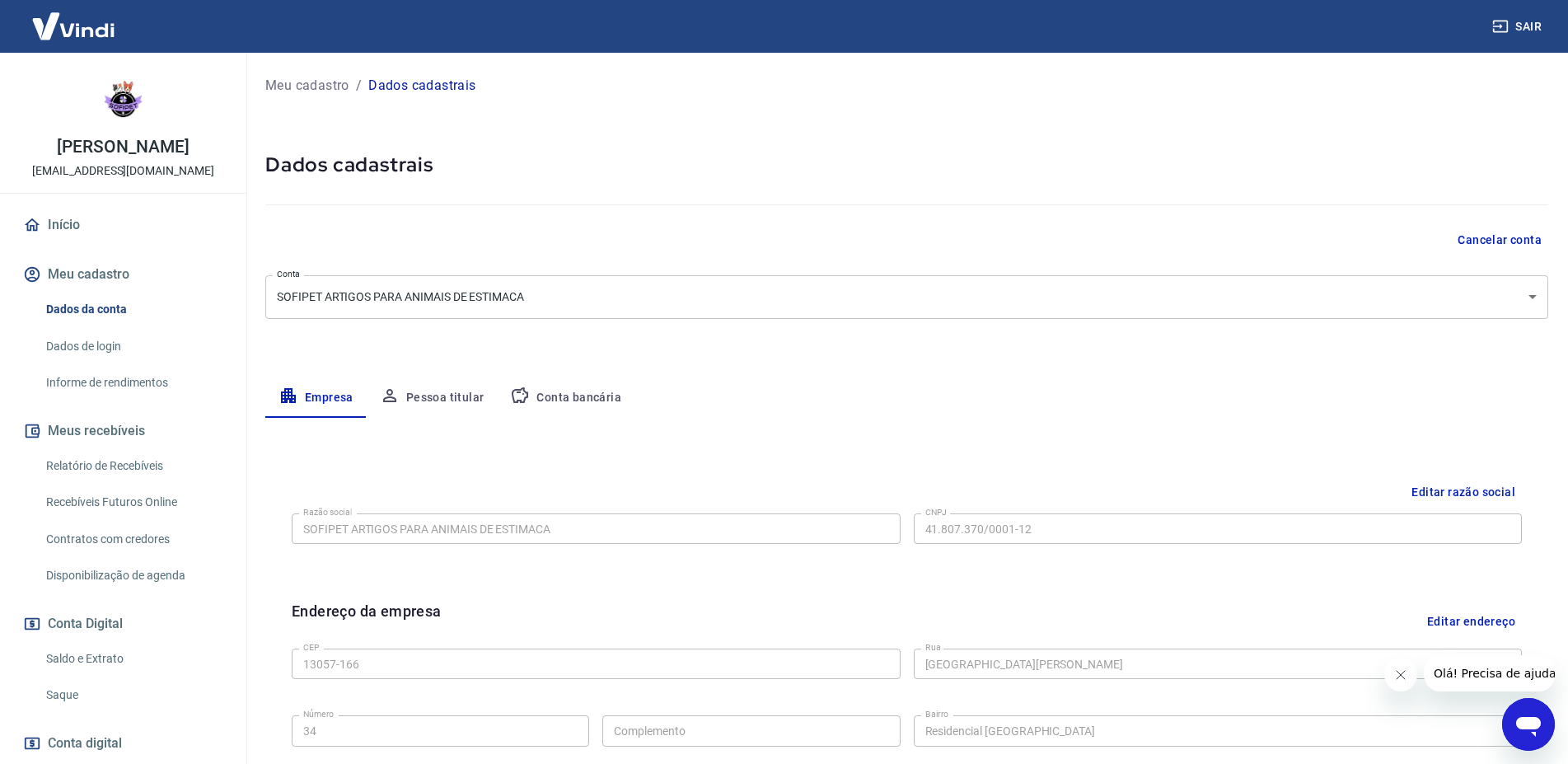
click at [563, 398] on button "Conta bancária" at bounding box center [565, 397] width 137 height 39
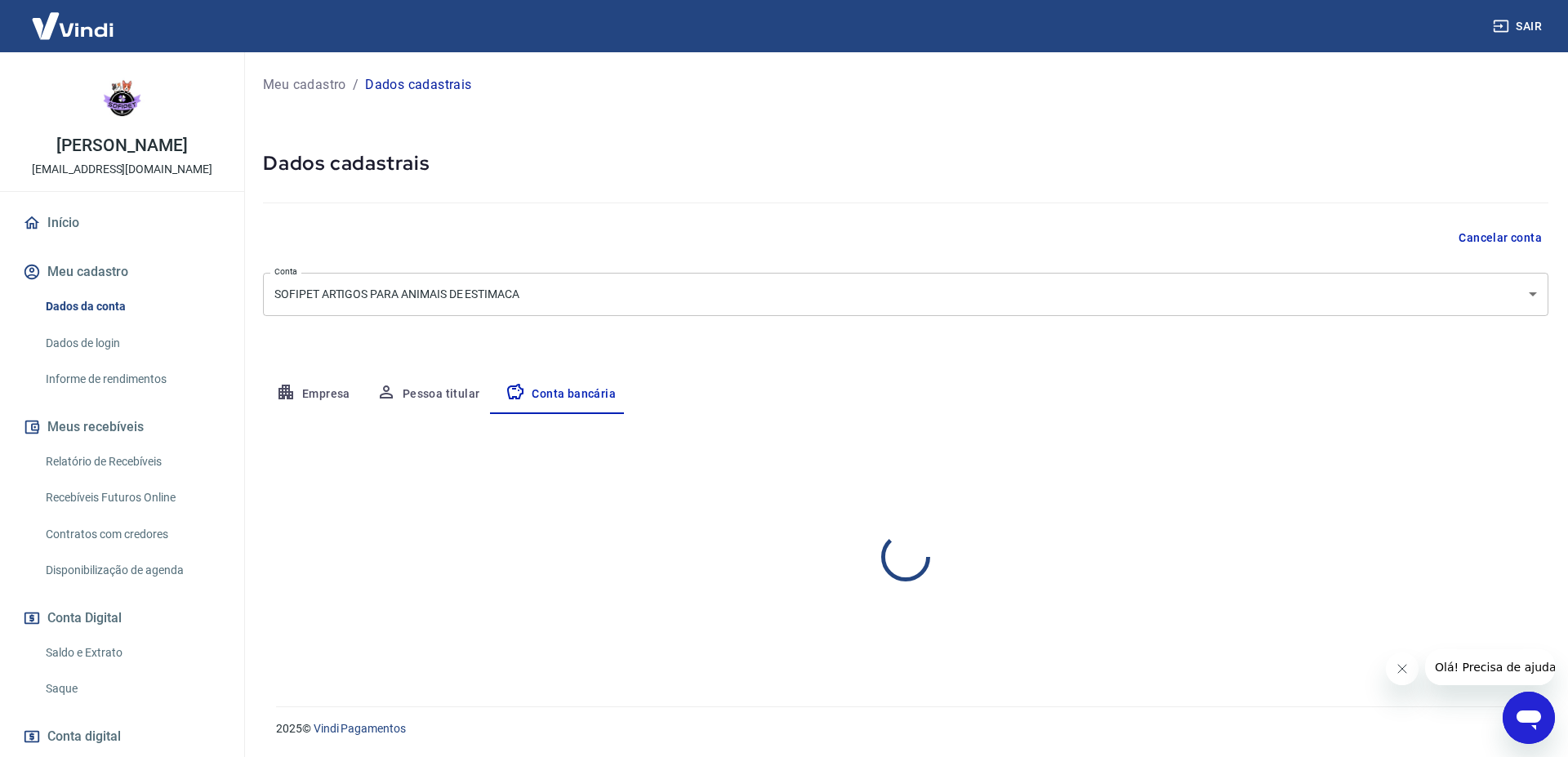
select select "1"
click at [1441, 465] on button "Editar conta bancária" at bounding box center [1479, 462] width 136 height 31
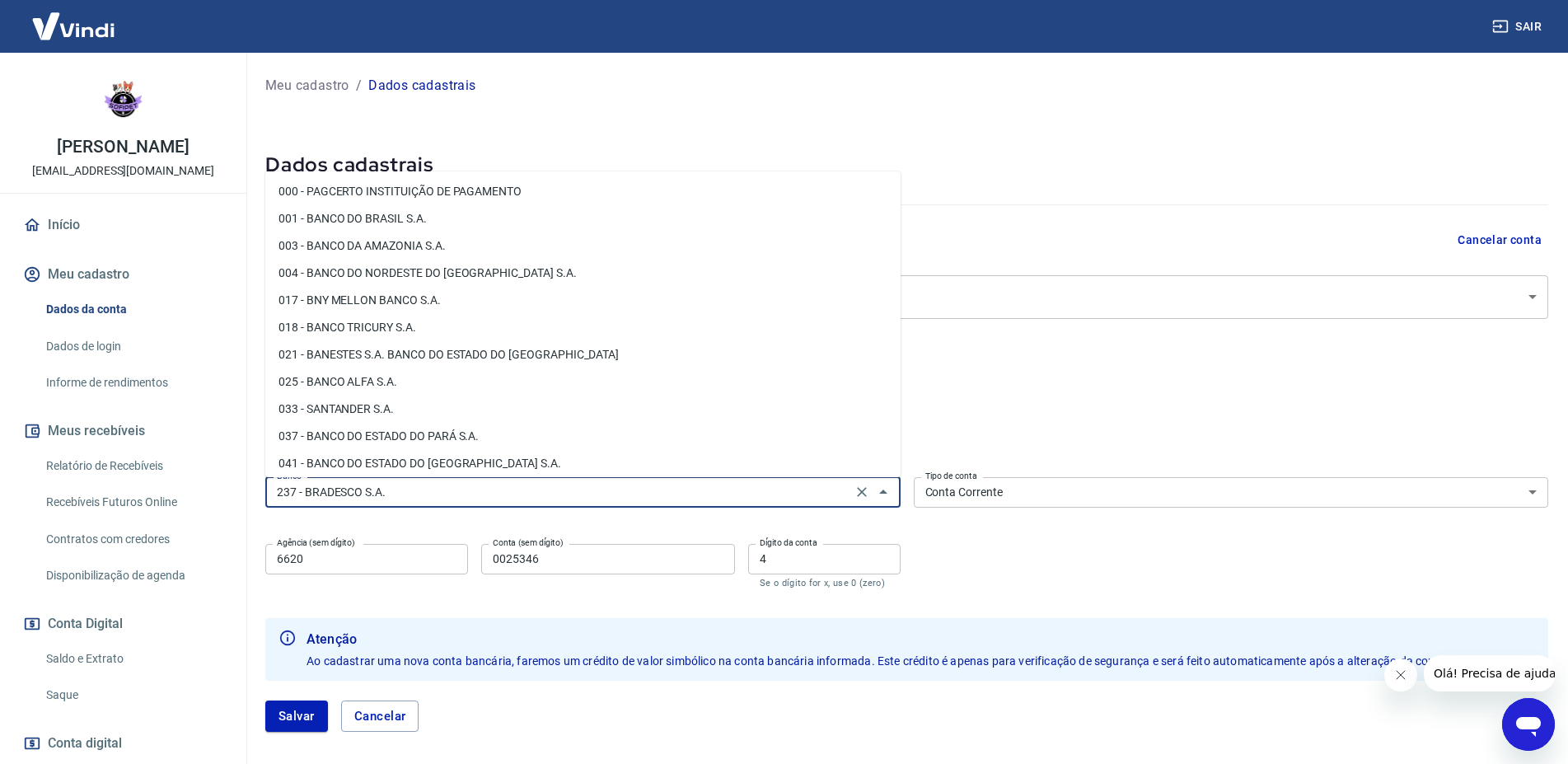
drag, startPoint x: 252, startPoint y: 502, endPoint x: 203, endPoint y: 504, distance: 49.0
click at [271, 503] on input "237 - BRADESCO S.A." at bounding box center [559, 493] width 576 height 21
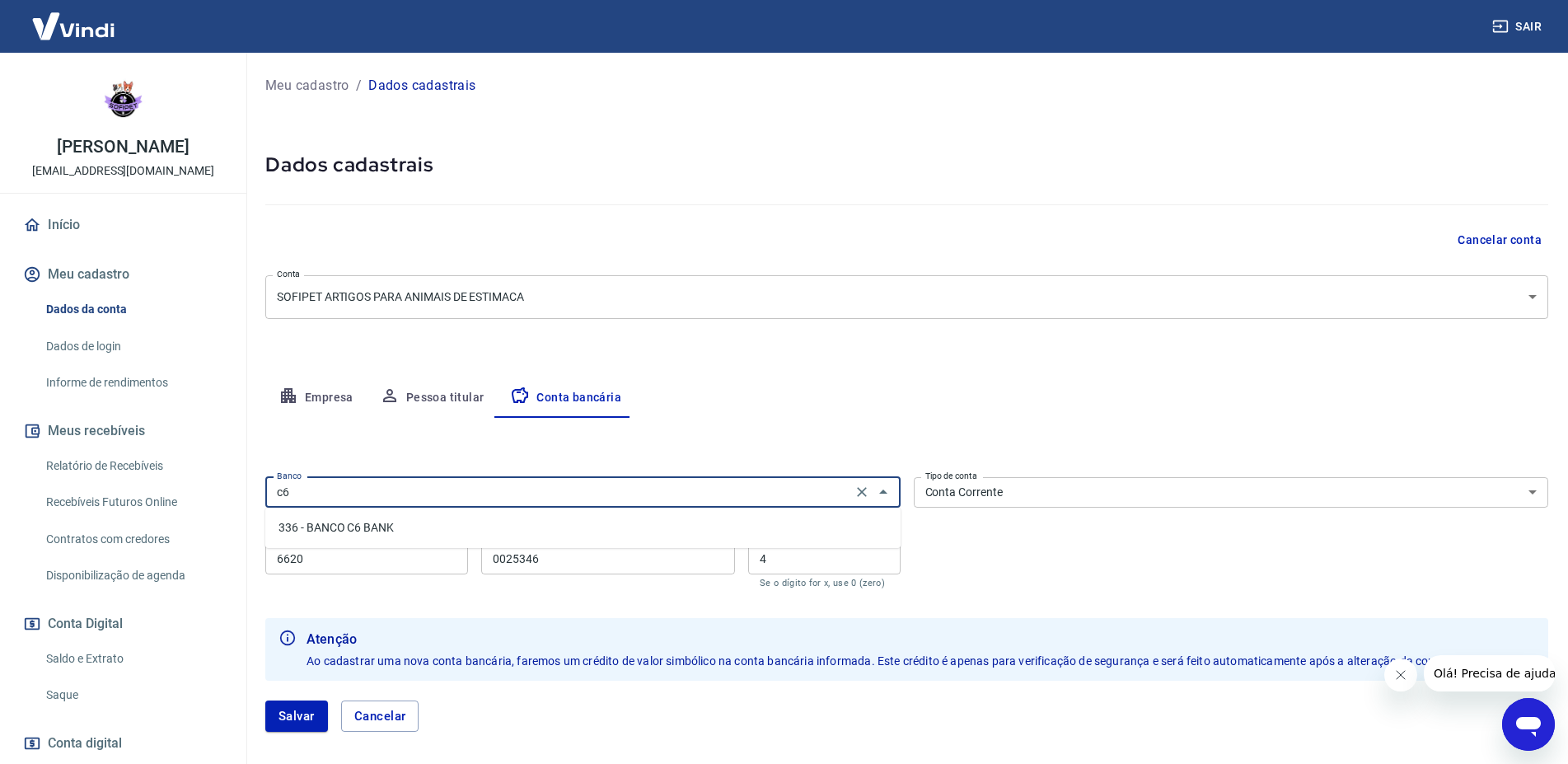
drag, startPoint x: 207, startPoint y: 499, endPoint x: 215, endPoint y: 493, distance: 10.0
click at [215, 493] on div "Início Meu cadastro Dados da conta Dados de login Informe de rendimentos Meus r…" at bounding box center [123, 534] width 246 height 653
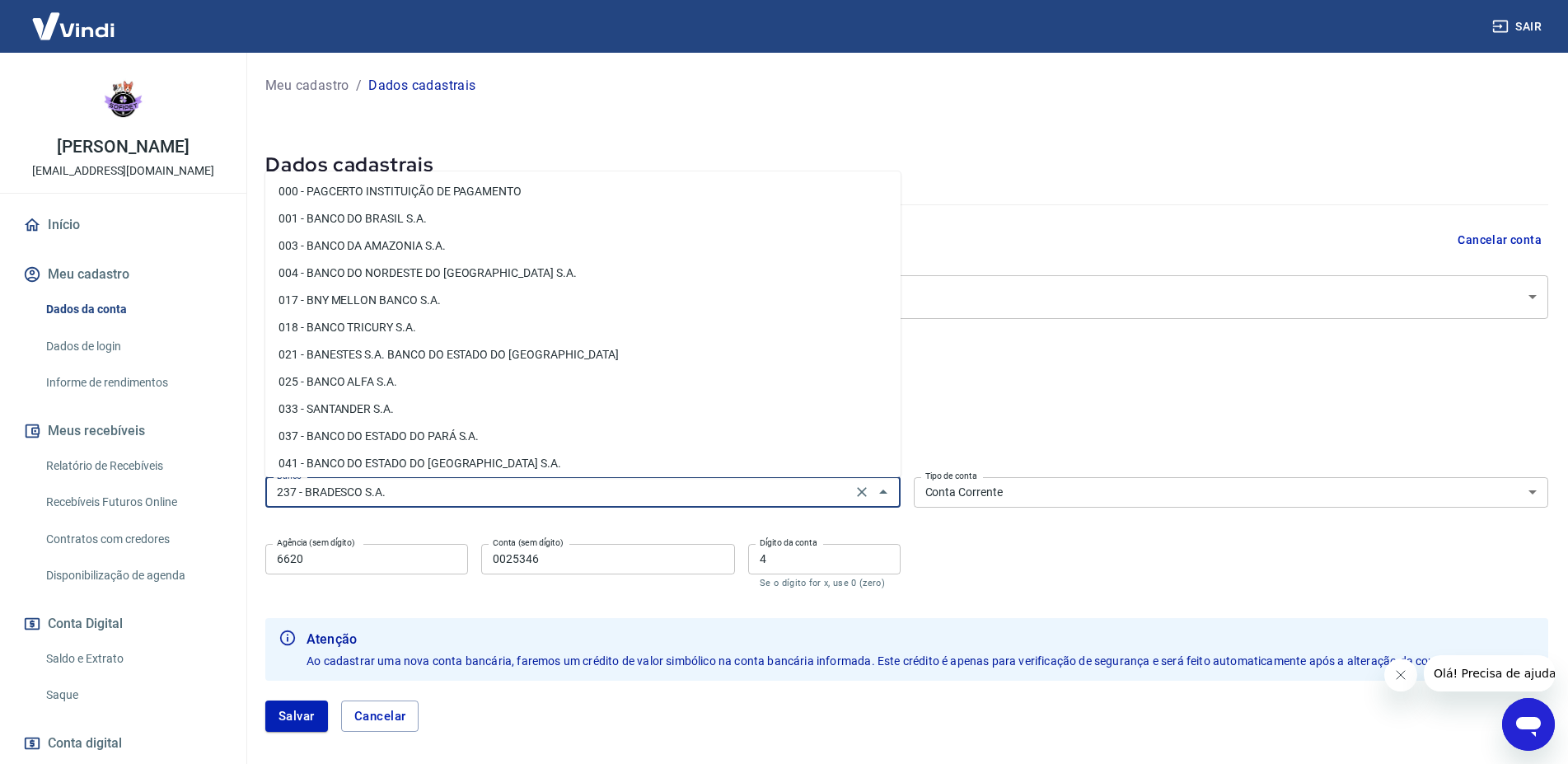
drag, startPoint x: 228, startPoint y: 493, endPoint x: 109, endPoint y: 498, distance: 119.1
click at [271, 497] on input "237 - BRADESCO S.A." at bounding box center [559, 493] width 576 height 21
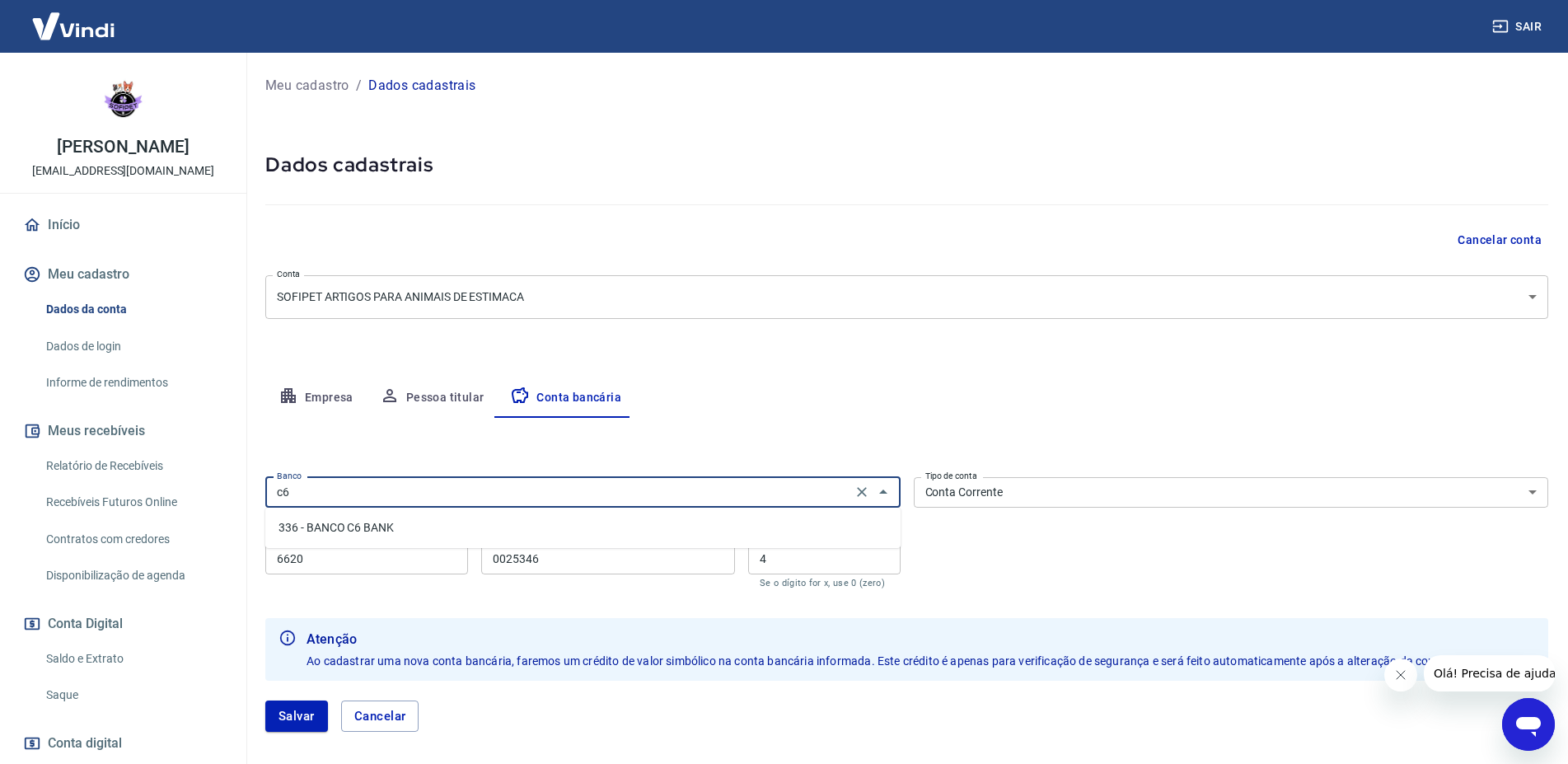
click at [299, 521] on li "336 - BANCO C6 BANK" at bounding box center [582, 527] width 635 height 27
type input "336 - BANCO C6 BANK"
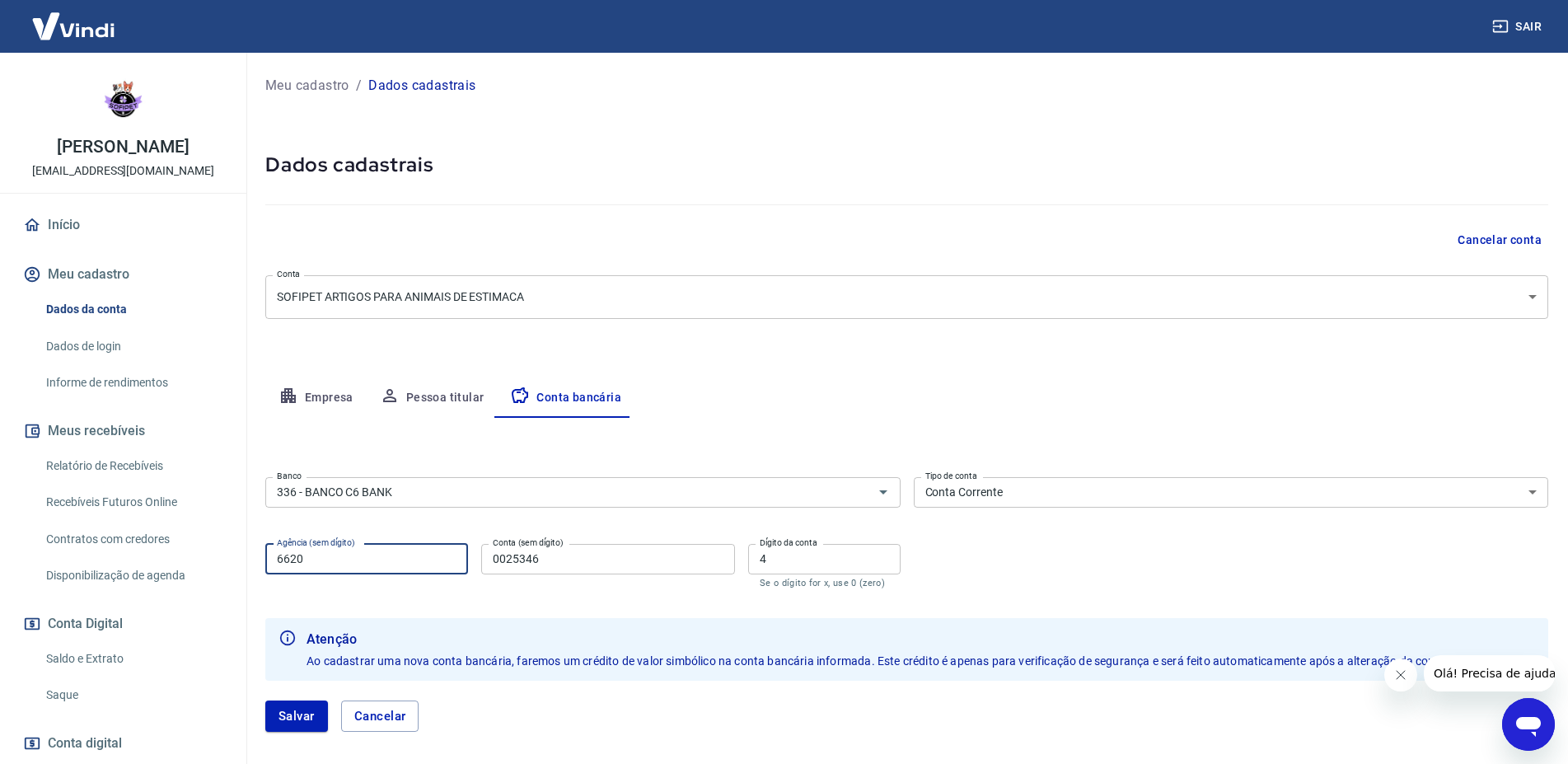
drag, startPoint x: 309, startPoint y: 555, endPoint x: 228, endPoint y: 566, distance: 81.7
click at [265, 565] on input "6620" at bounding box center [366, 559] width 202 height 31
type input "0001"
type input "24625402"
drag, startPoint x: 769, startPoint y: 567, endPoint x: 726, endPoint y: 571, distance: 43.2
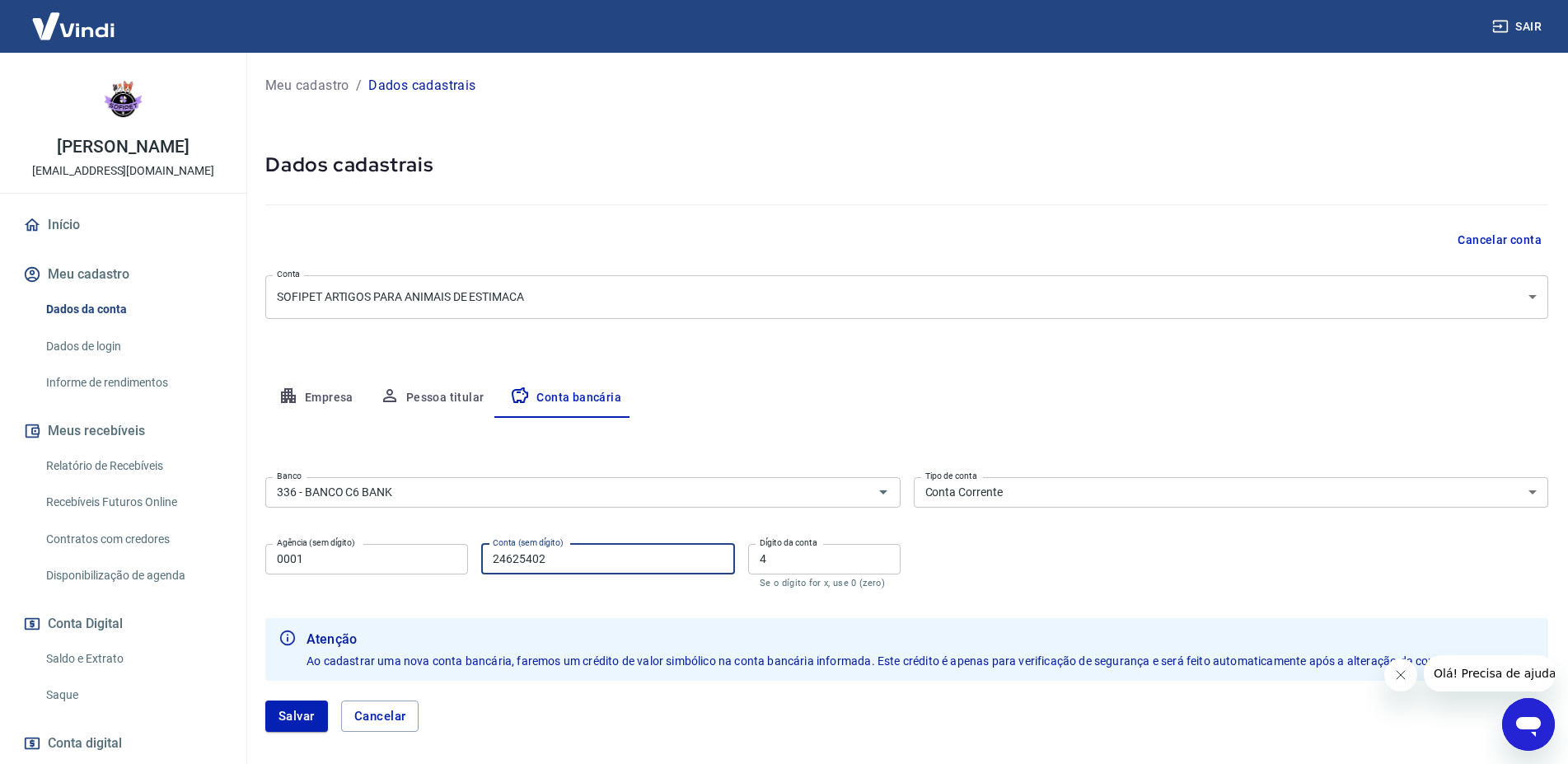
click at [748, 571] on input "4" at bounding box center [824, 559] width 152 height 31
type input "5"
click at [284, 720] on button "Salvar" at bounding box center [296, 716] width 62 height 32
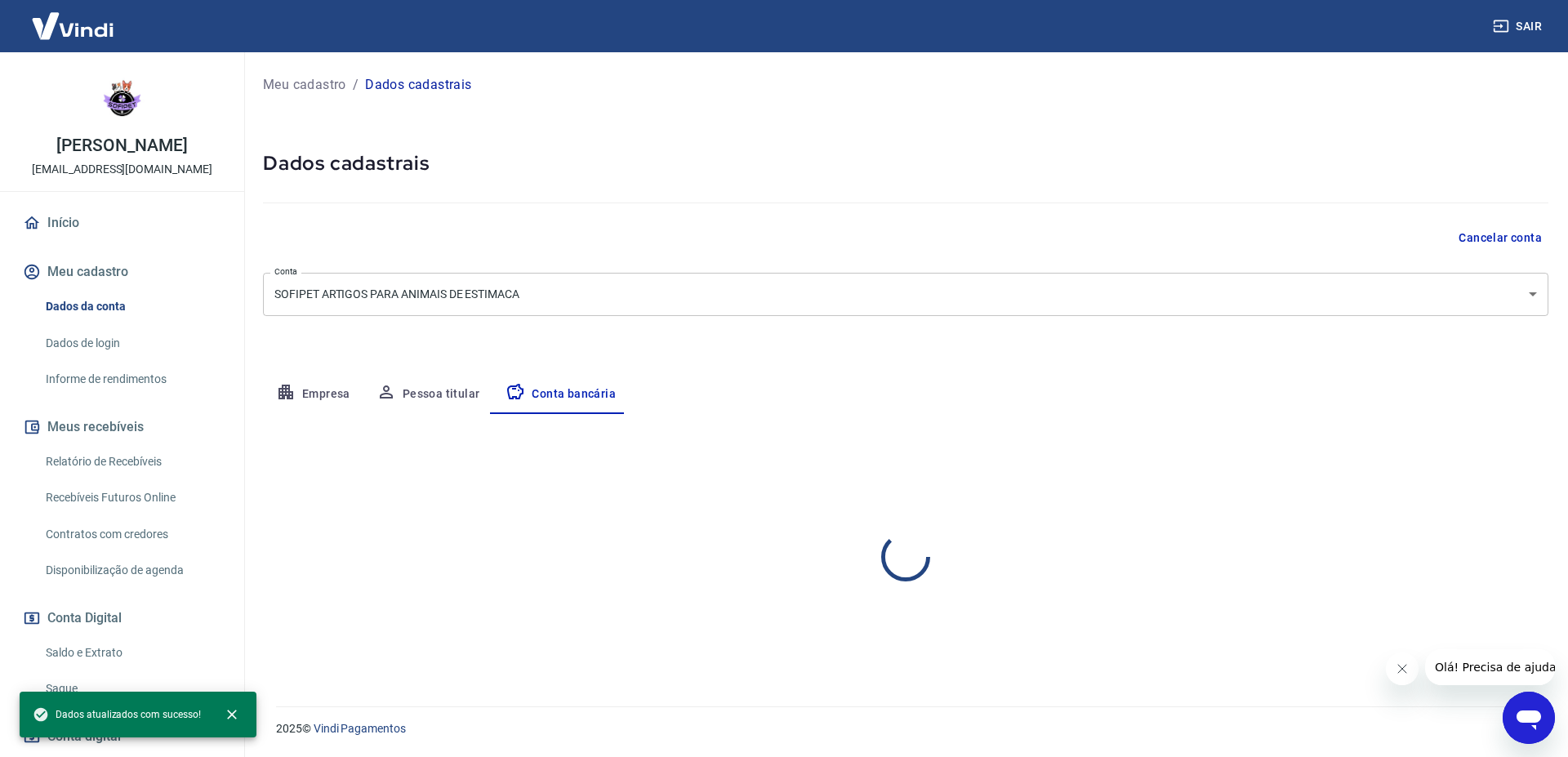
select select "1"
click at [153, 675] on link "Saque" at bounding box center [131, 689] width 185 height 33
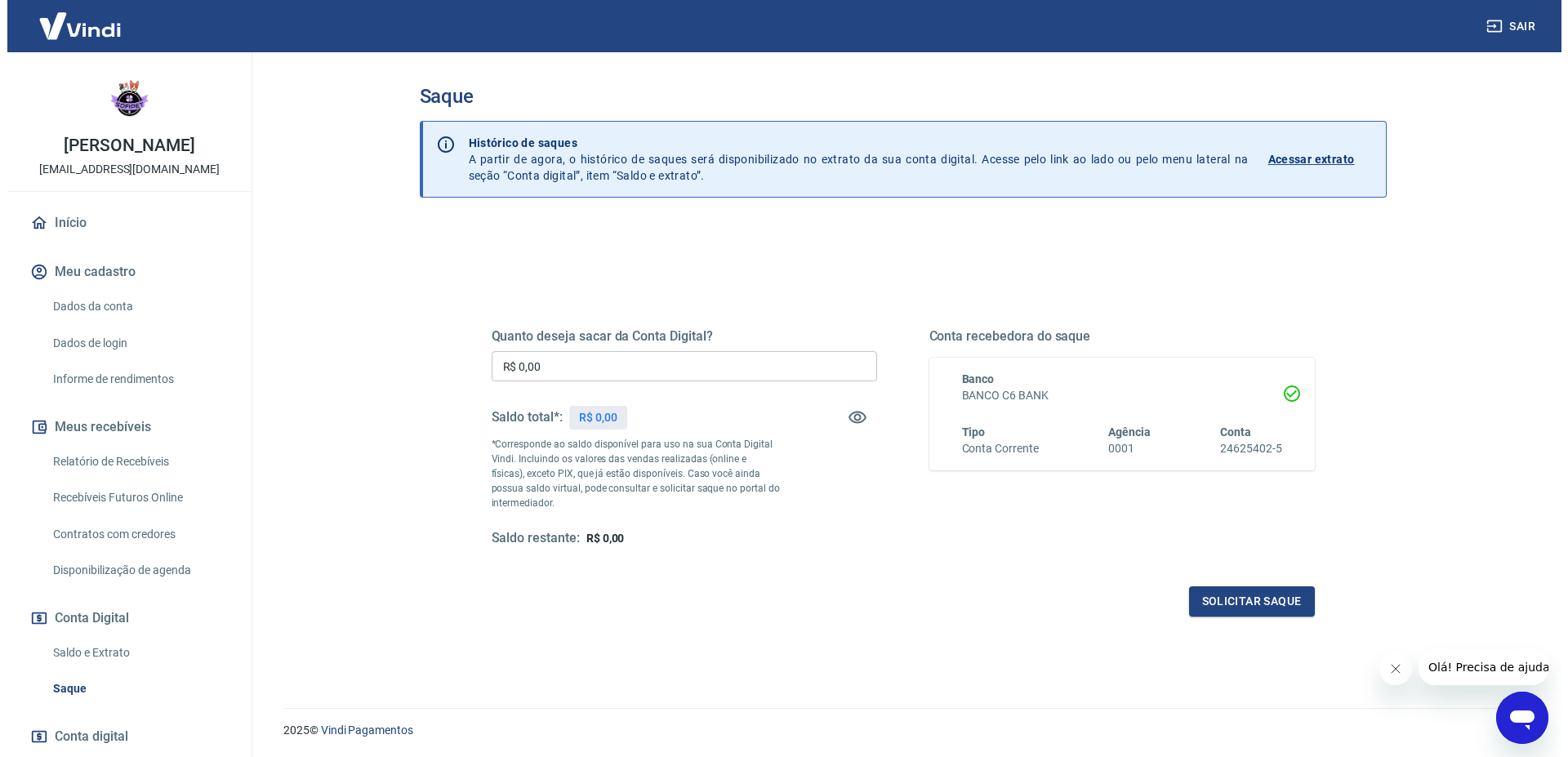
scroll to position [51, 0]
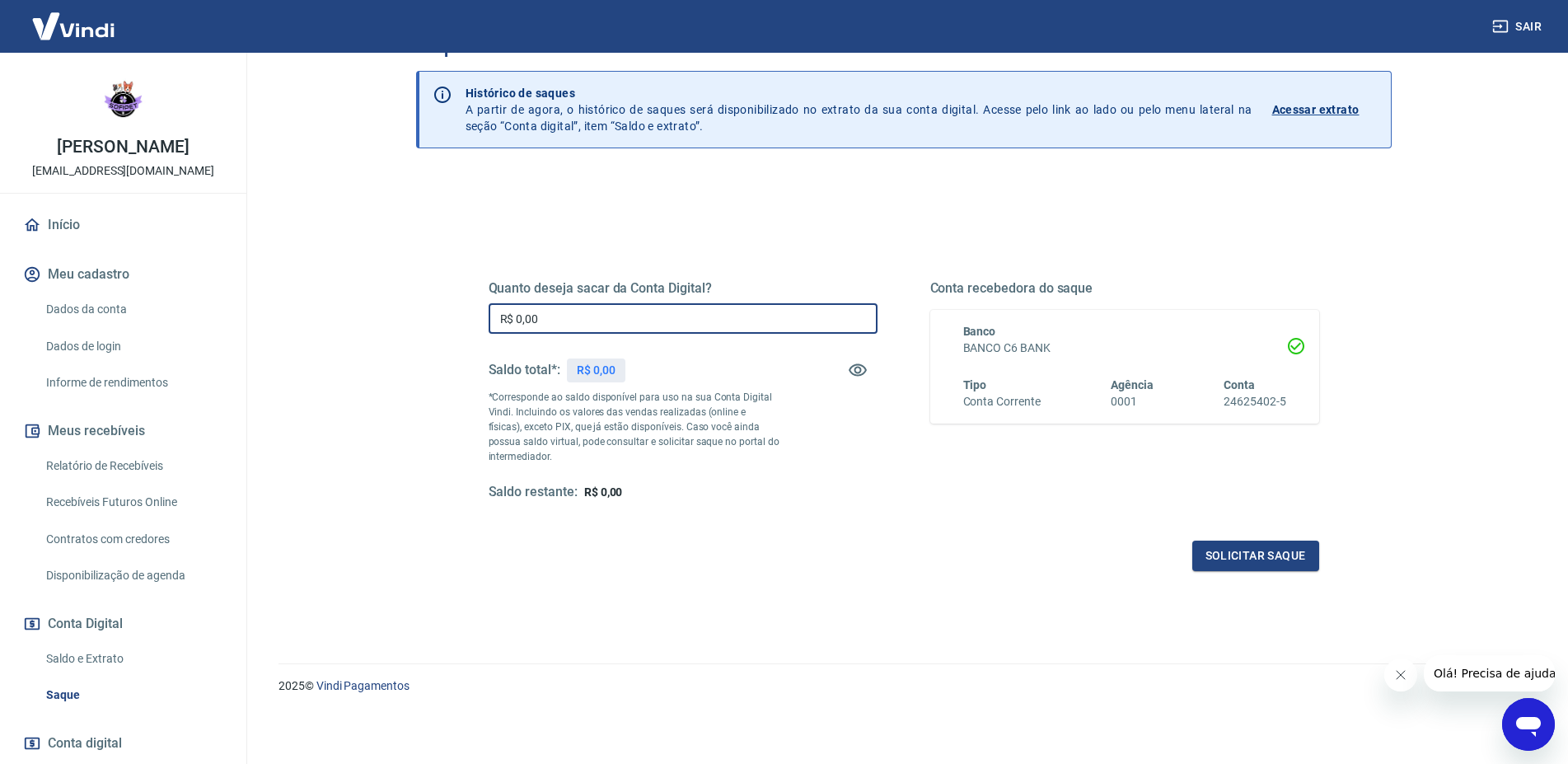
drag, startPoint x: 554, startPoint y: 310, endPoint x: 379, endPoint y: 337, distance: 177.1
click at [489, 334] on input "R$ 0,00" at bounding box center [683, 318] width 389 height 31
type input "R$ 3.000,00"
click at [1224, 554] on button "Solicitar saque" at bounding box center [1256, 555] width 127 height 31
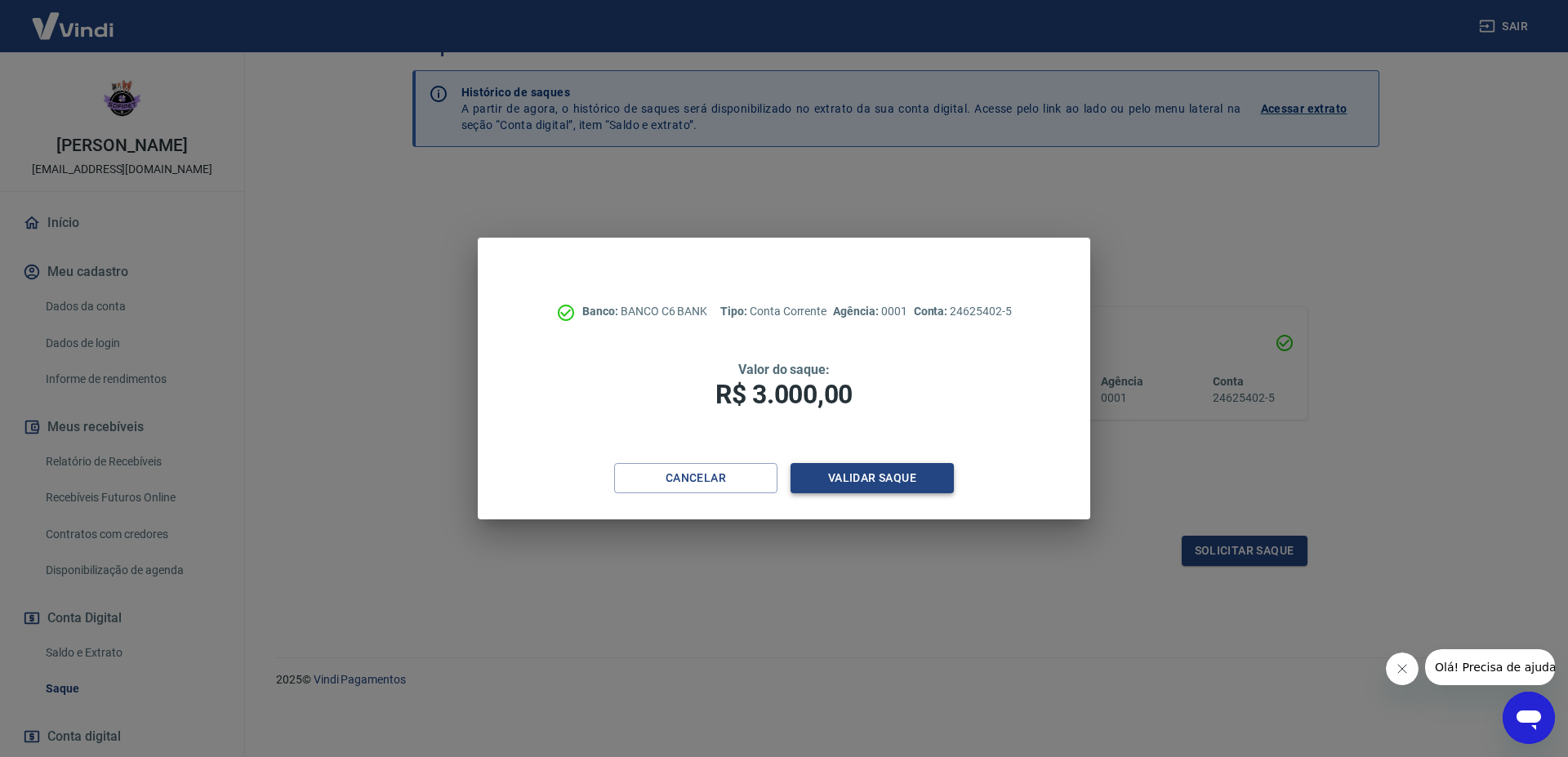
click at [910, 489] on button "Validar saque" at bounding box center [872, 478] width 164 height 31
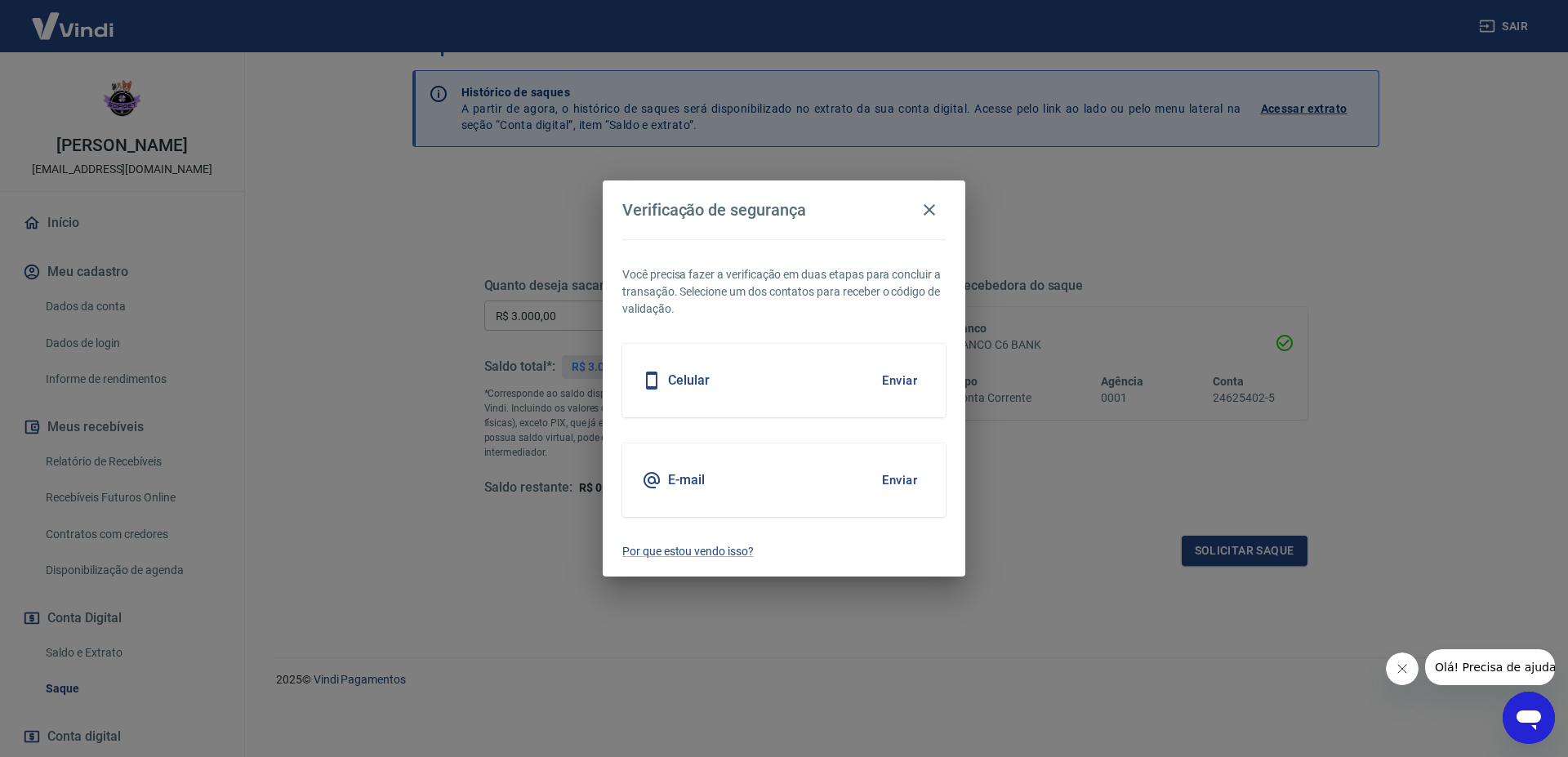
click at [896, 382] on button "Enviar" at bounding box center [899, 380] width 53 height 34
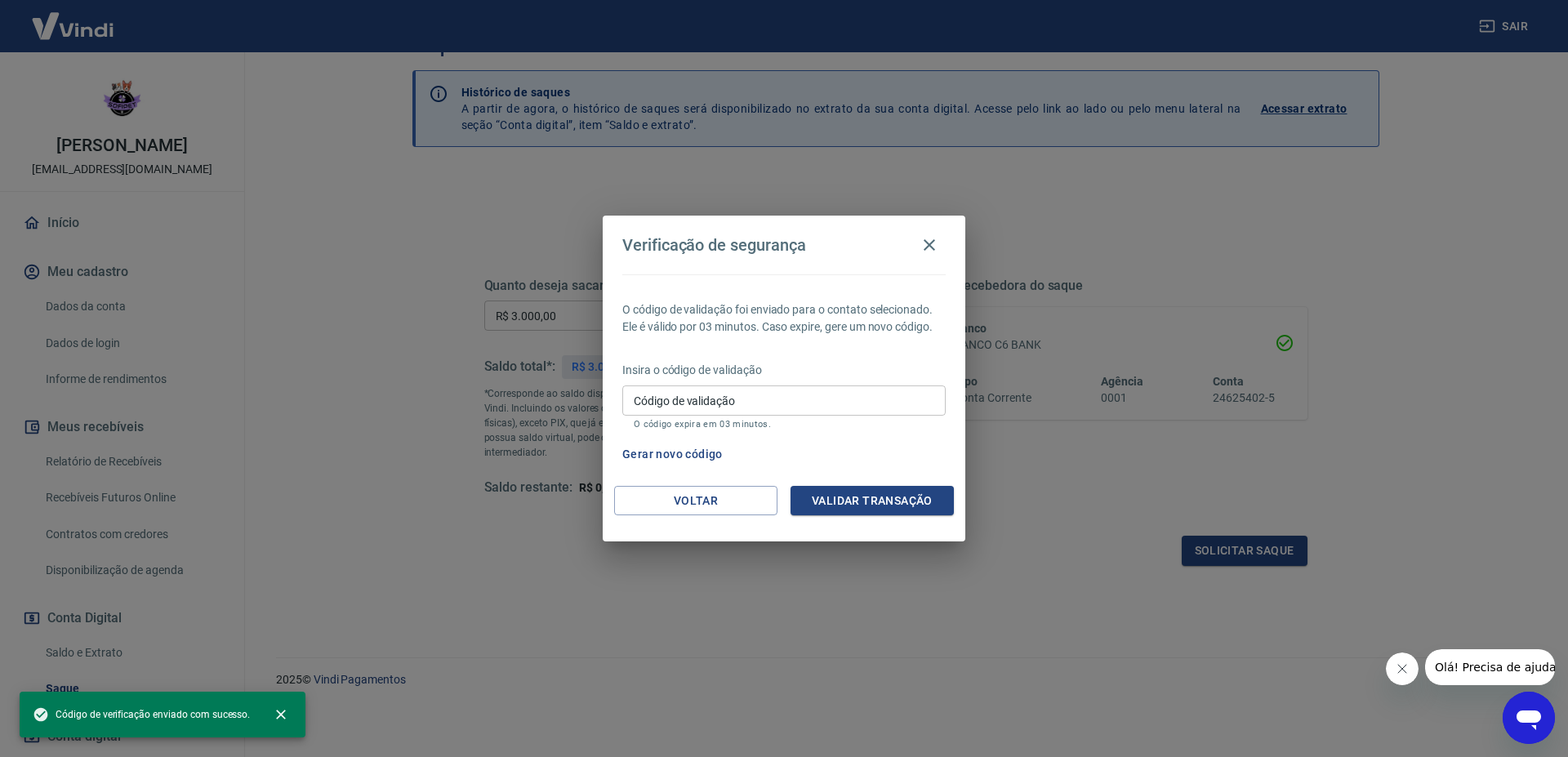
click at [643, 405] on input "Código de validação" at bounding box center [784, 400] width 324 height 31
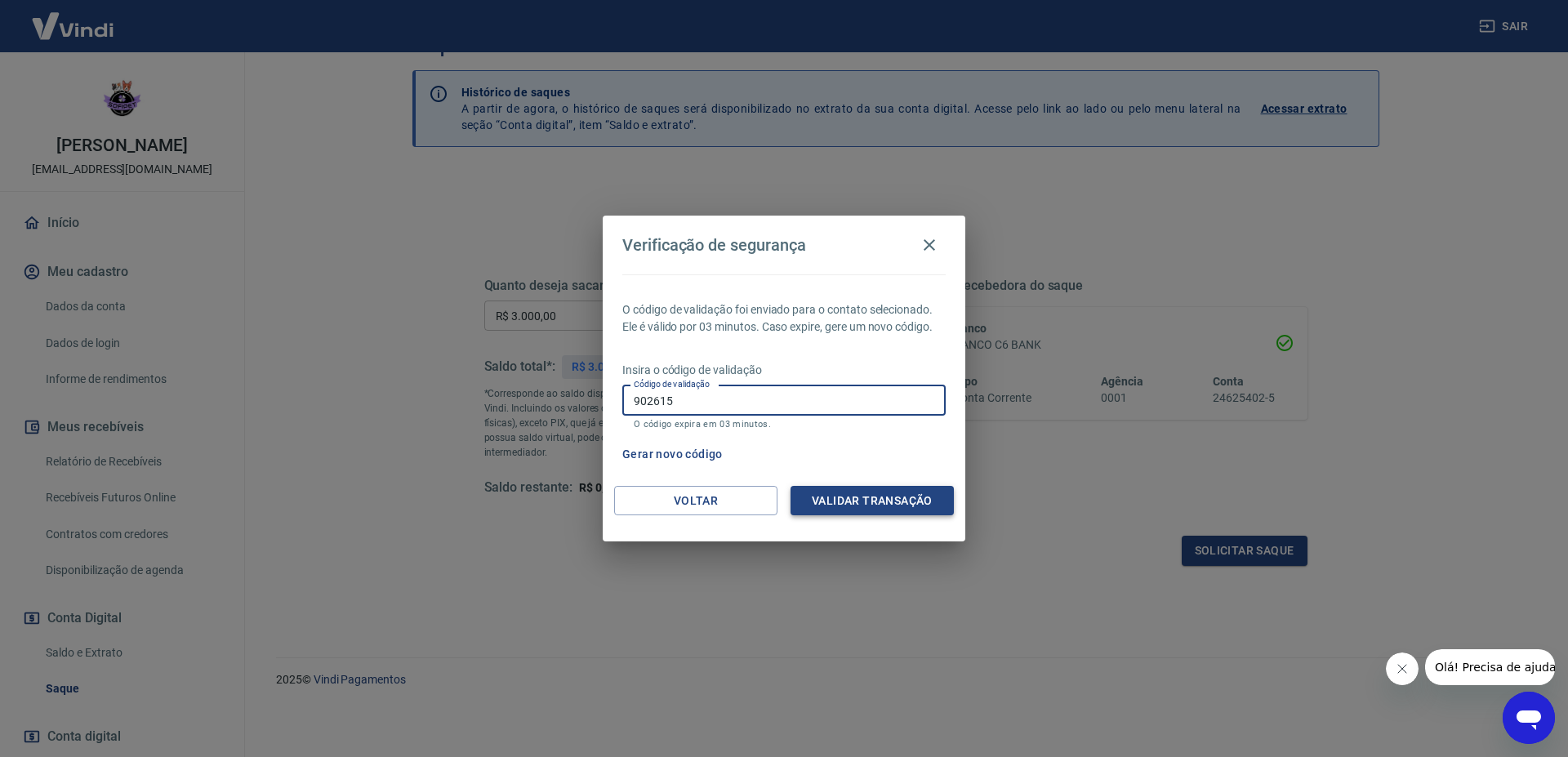
type input "902615"
click at [847, 504] on button "Validar transação" at bounding box center [872, 501] width 164 height 31
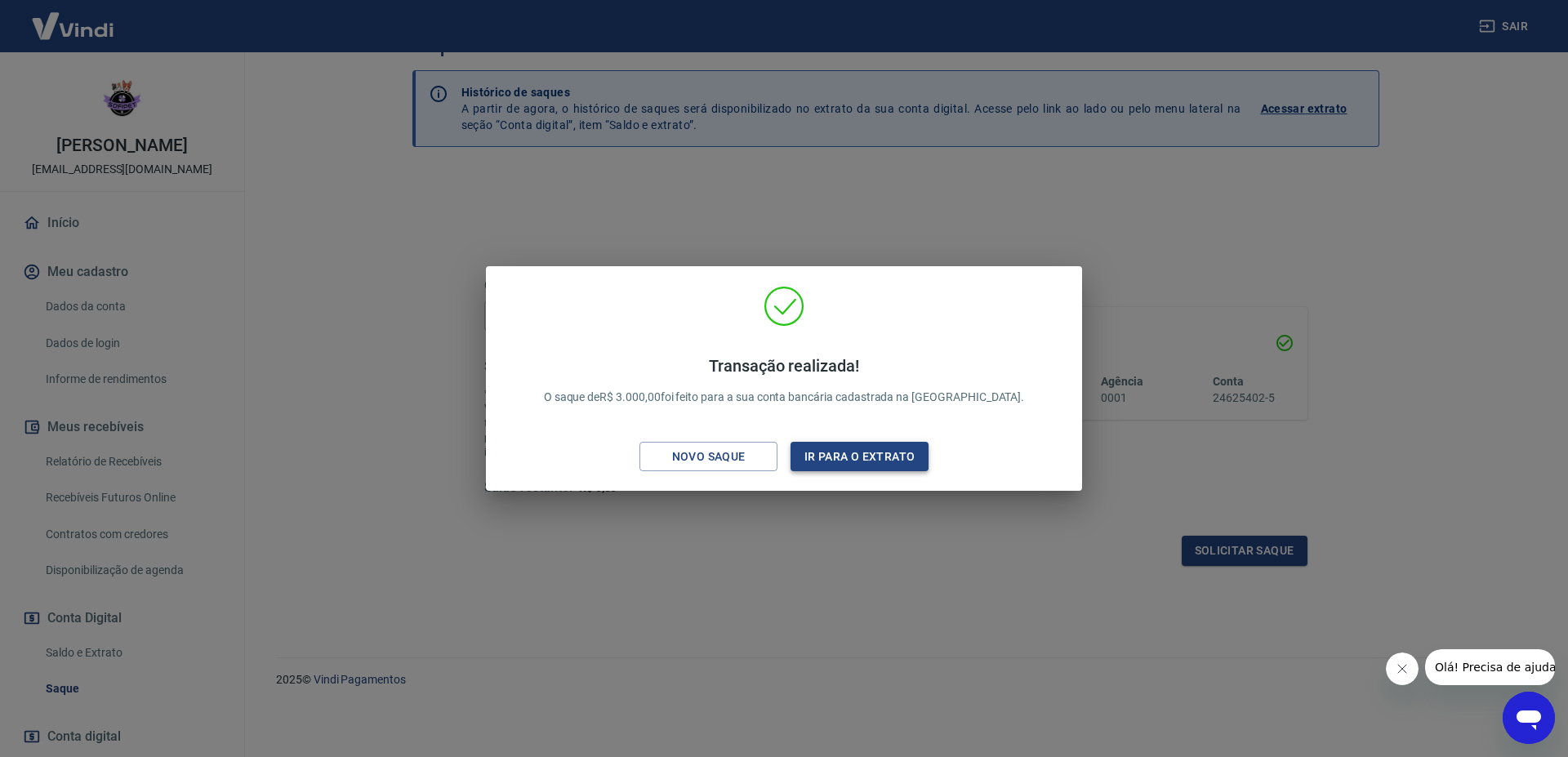
click at [869, 452] on button "Ir para o extrato" at bounding box center [859, 457] width 138 height 31
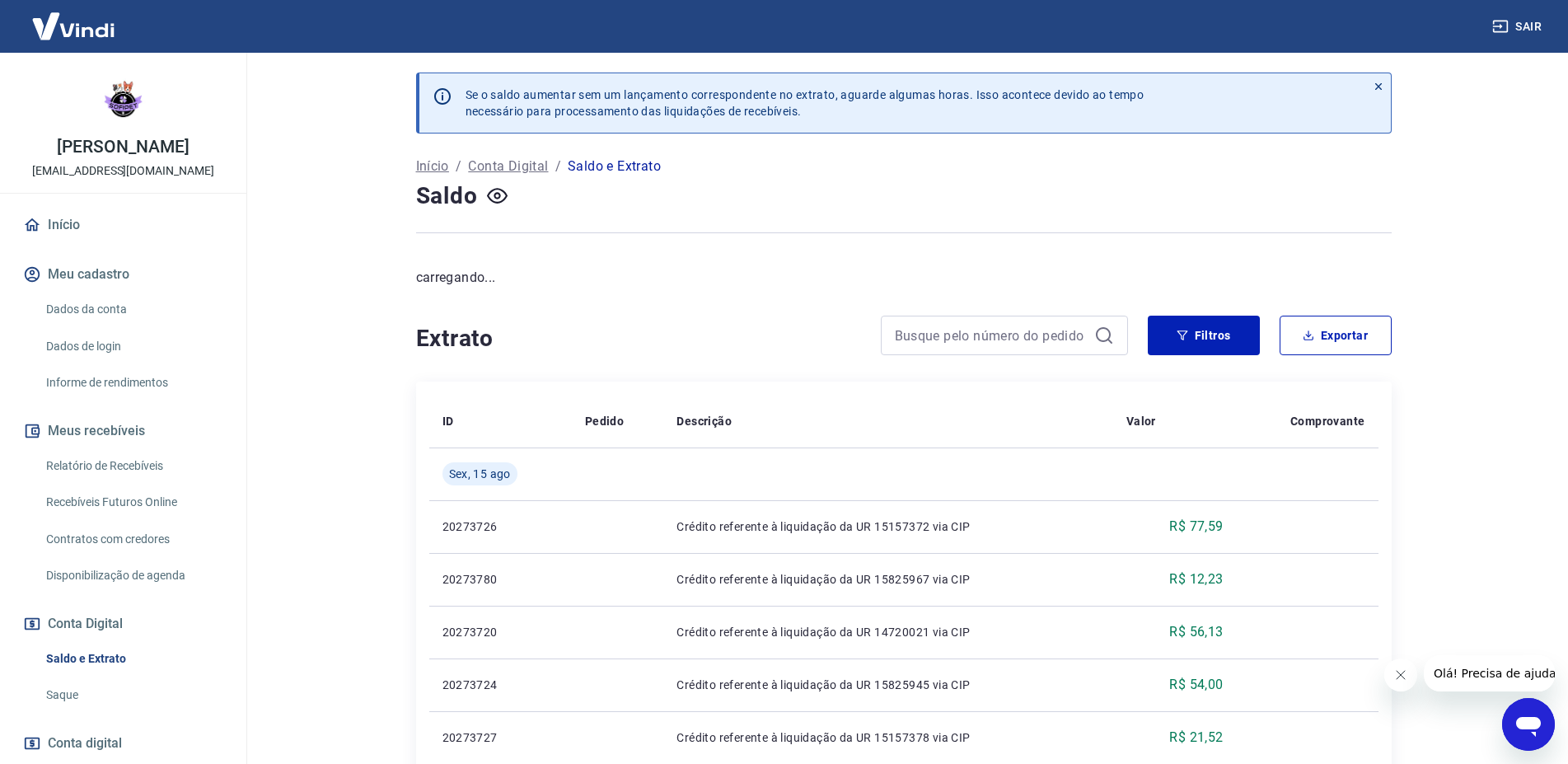
click at [72, 233] on link "Início" at bounding box center [123, 225] width 207 height 36
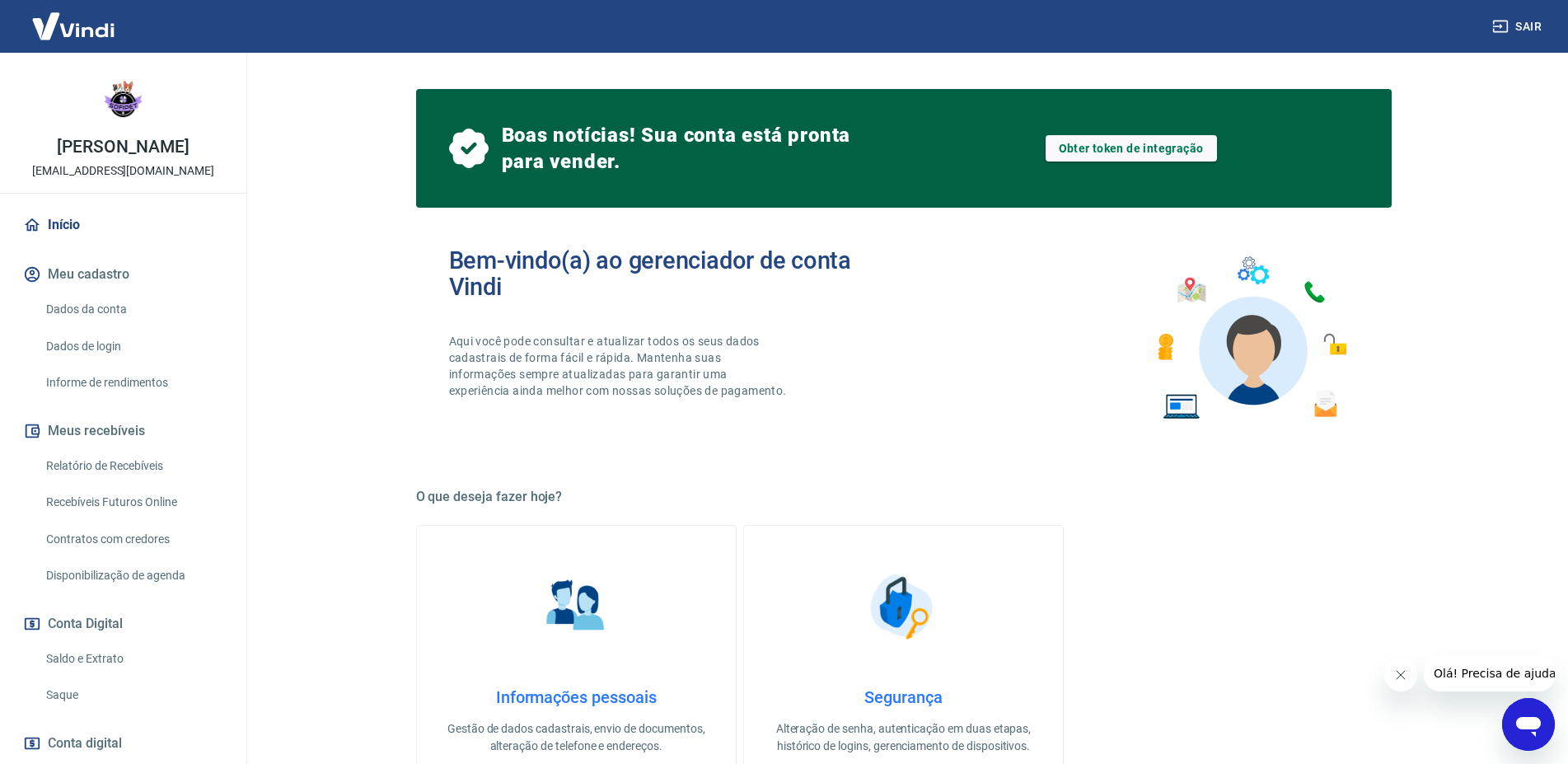
click at [662, 557] on link "Informações pessoais Gestão de dados cadastrais, envio de documentos, alteração…" at bounding box center [576, 660] width 321 height 271
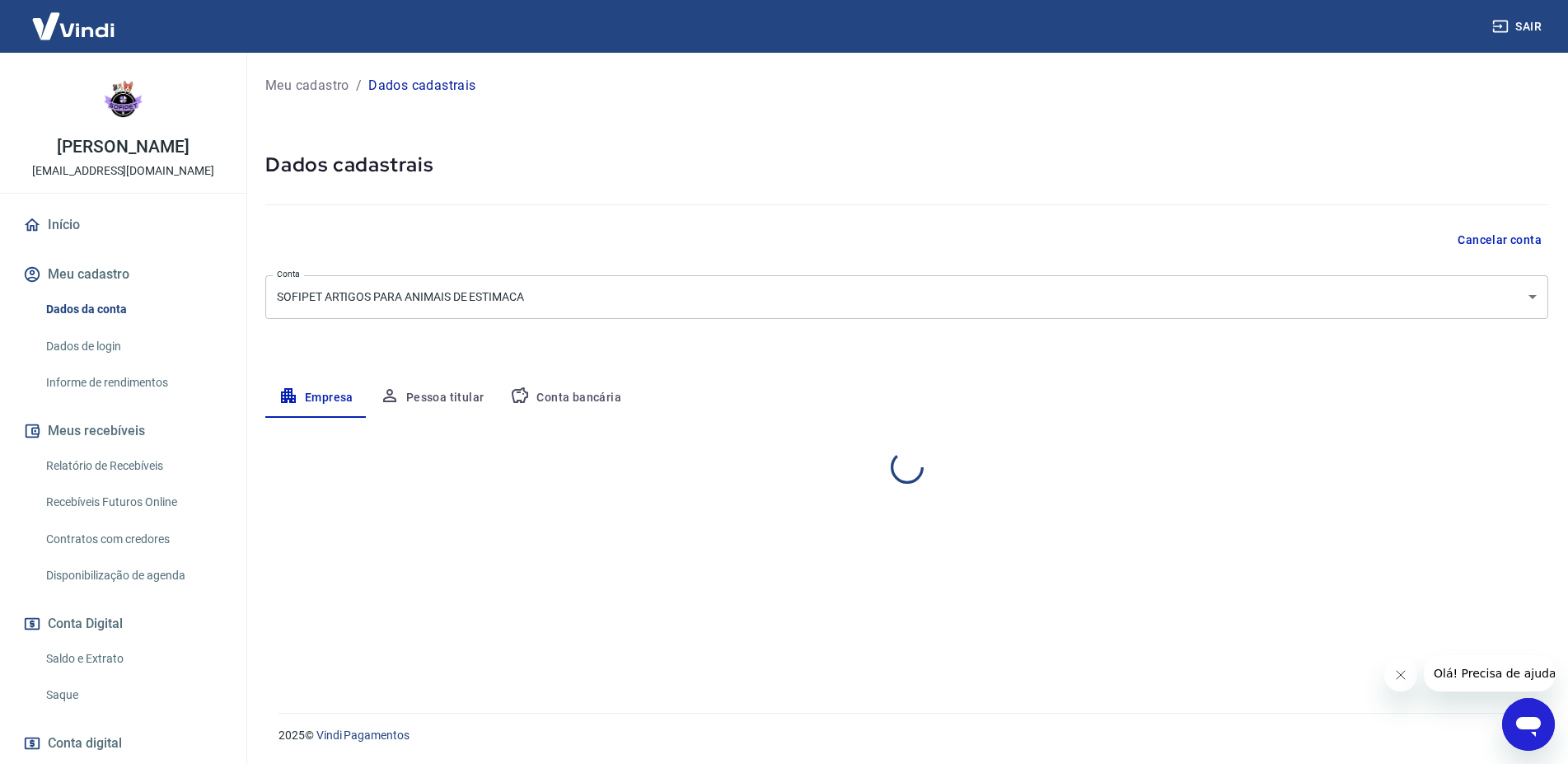
select select "SP"
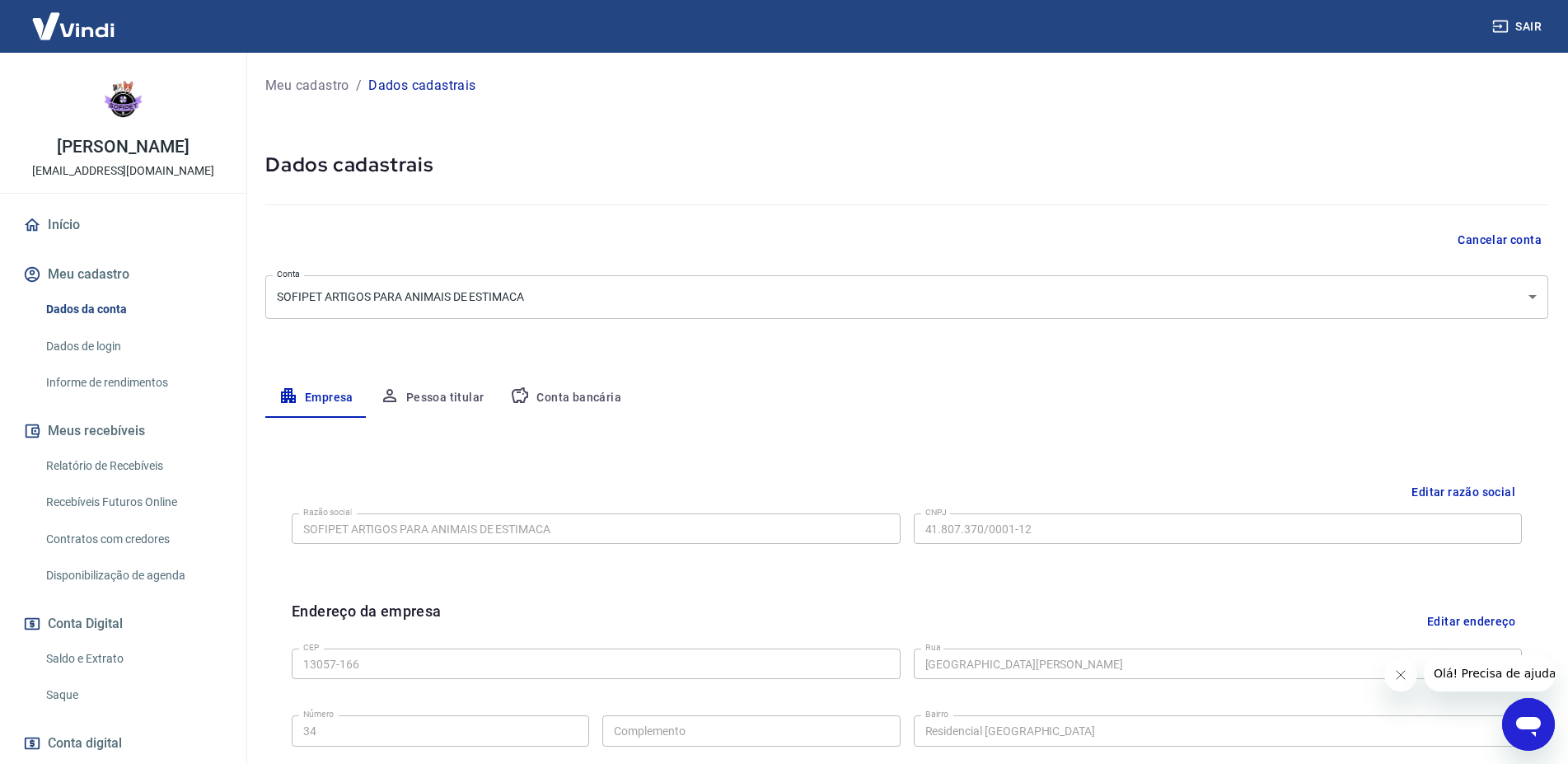
click at [548, 395] on button "Conta bancária" at bounding box center [565, 397] width 137 height 39
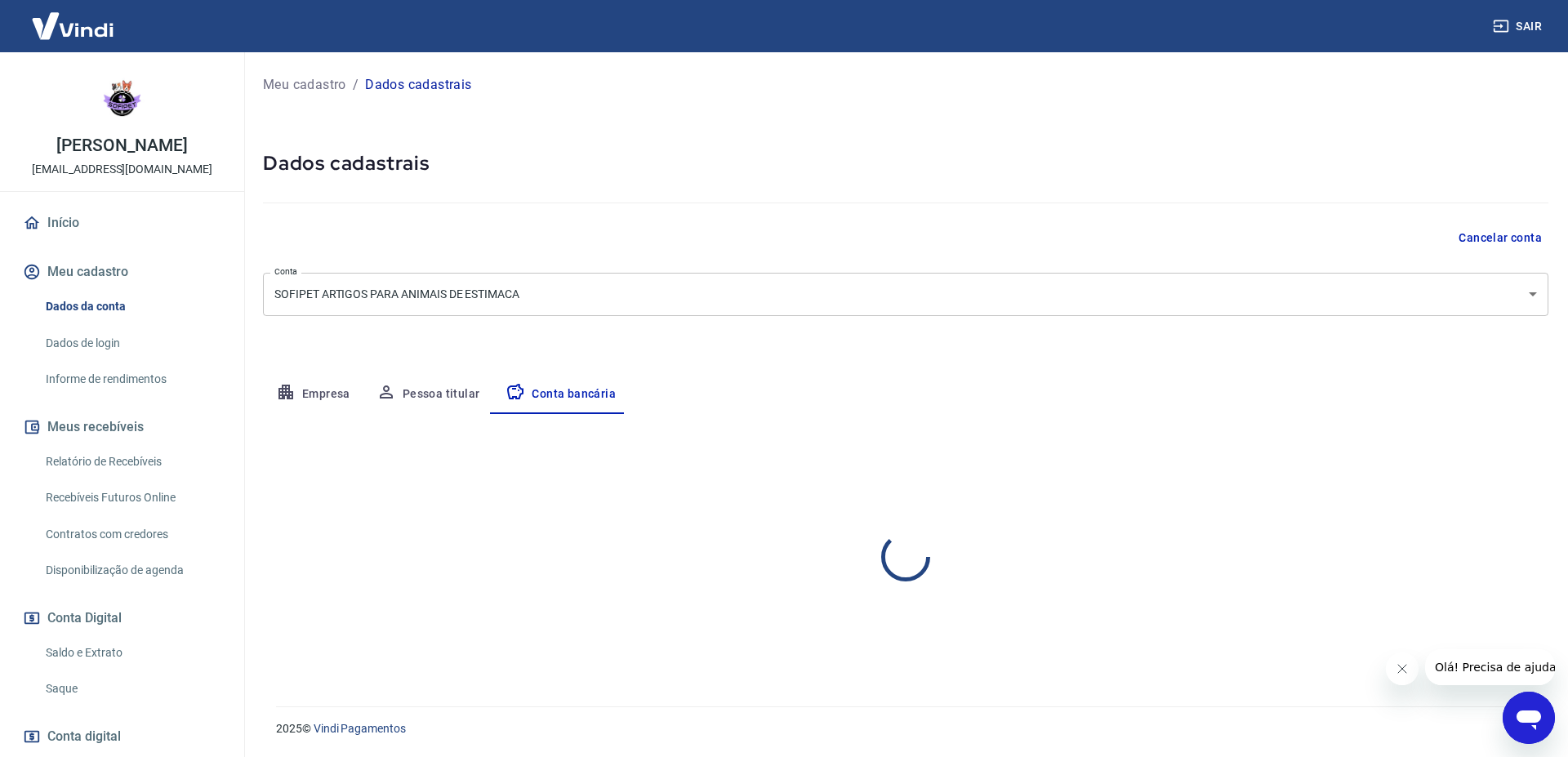
select select "1"
click at [1477, 448] on button "Editar conta bancária" at bounding box center [1479, 462] width 136 height 31
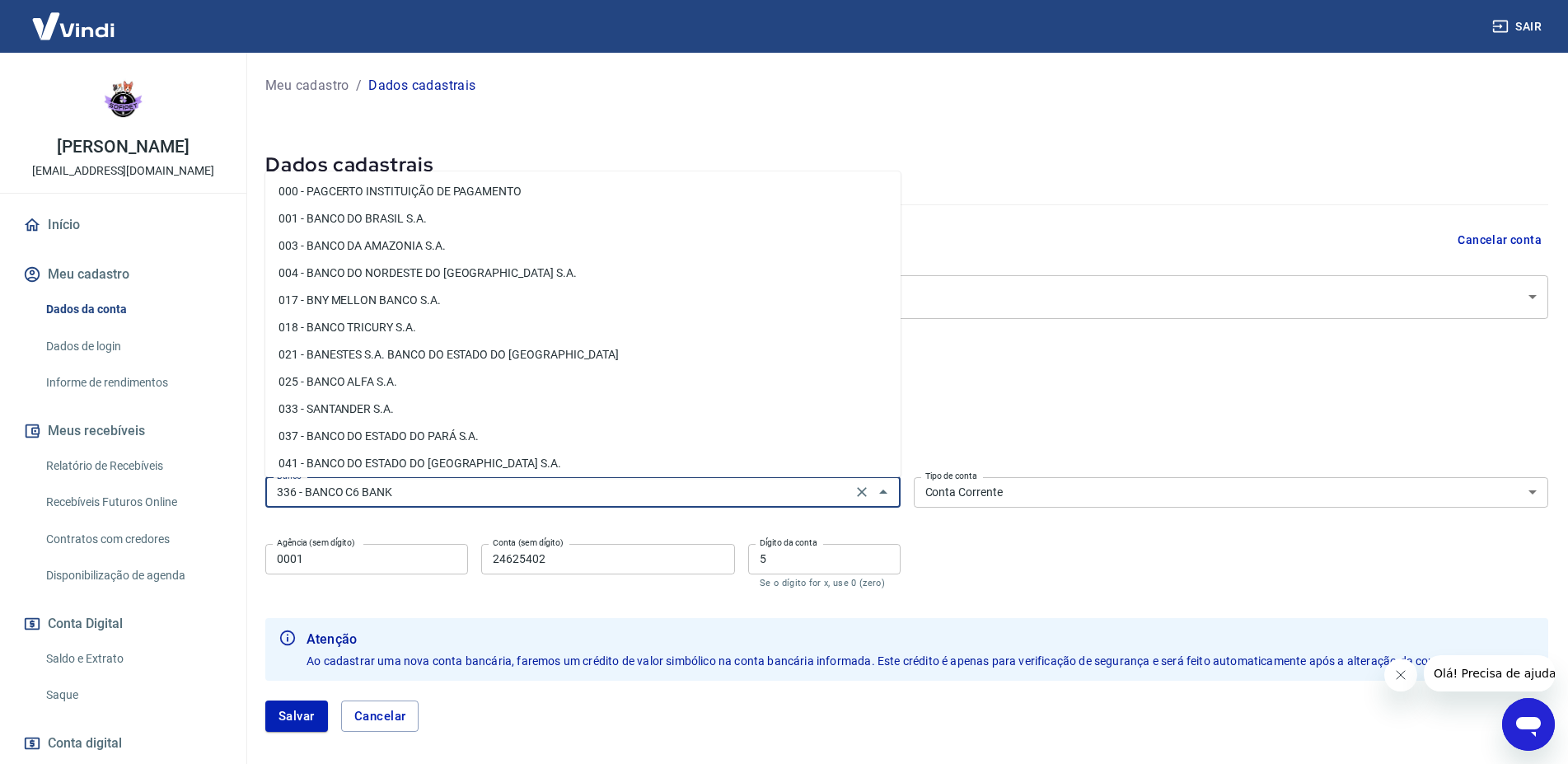
scroll to position [1323, 0]
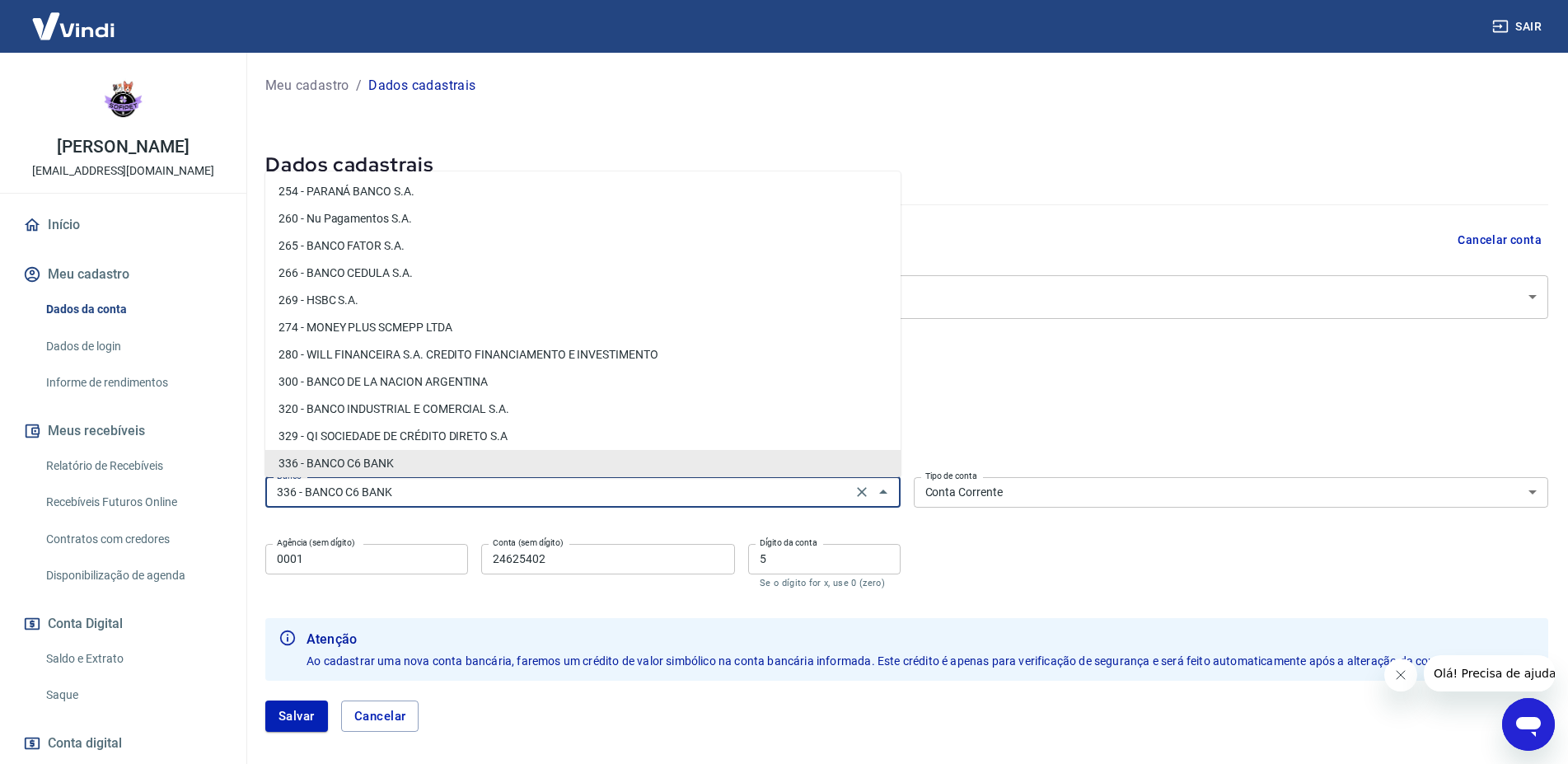
drag, startPoint x: 441, startPoint y: 493, endPoint x: 79, endPoint y: 503, distance: 362.1
click at [271, 503] on input "336 - BANCO C6 BANK" at bounding box center [559, 493] width 576 height 21
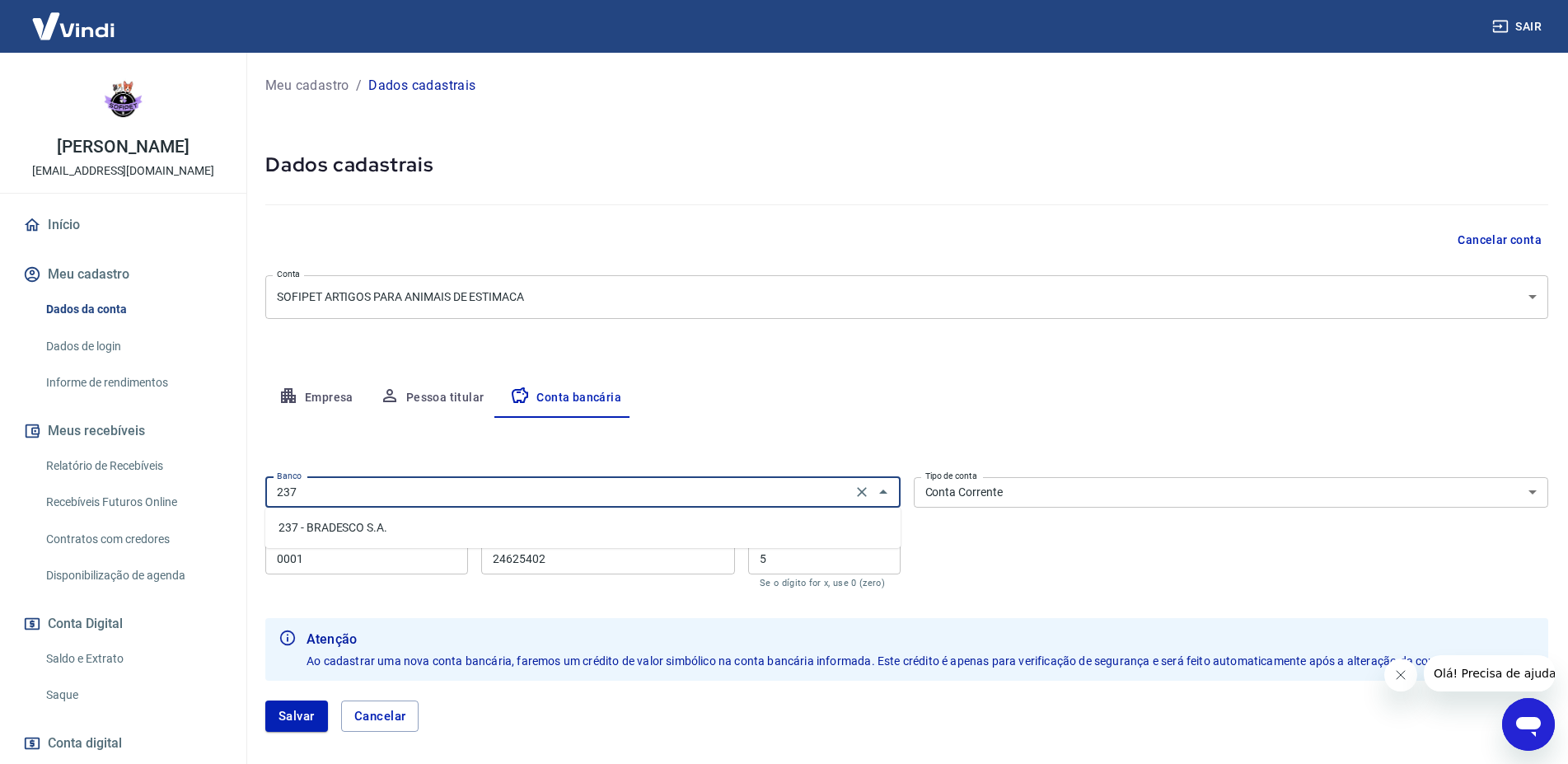
click at [363, 519] on li "237 - BRADESCO S.A." at bounding box center [582, 527] width 635 height 27
type input "237 - BRADESCO S.A."
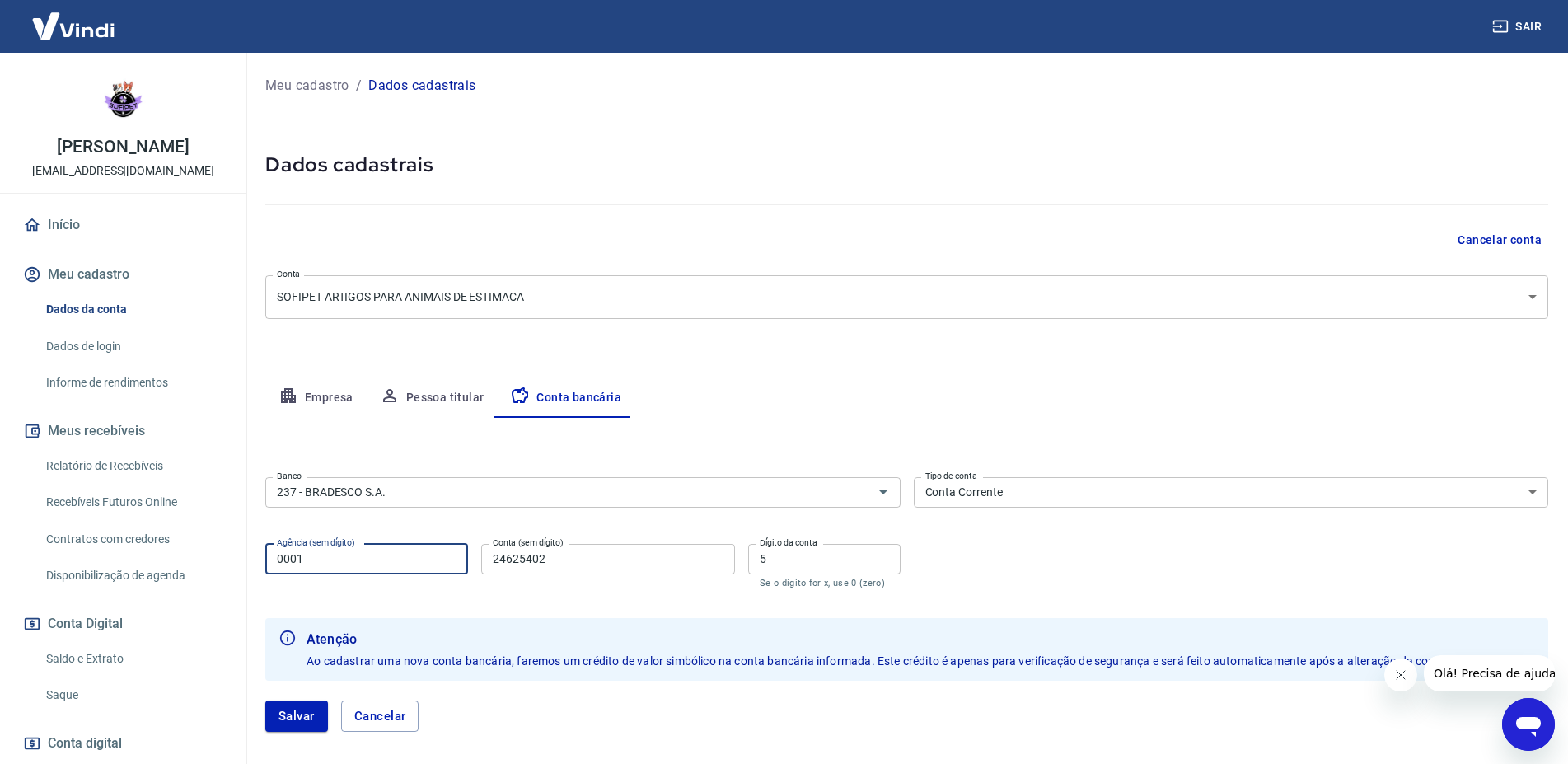
drag, startPoint x: 262, startPoint y: 557, endPoint x: 242, endPoint y: 551, distance: 20.9
click at [265, 557] on input "0001" at bounding box center [366, 559] width 202 height 31
type input "6620"
type input "0025346"
drag, startPoint x: 758, startPoint y: 555, endPoint x: 717, endPoint y: 543, distance: 42.7
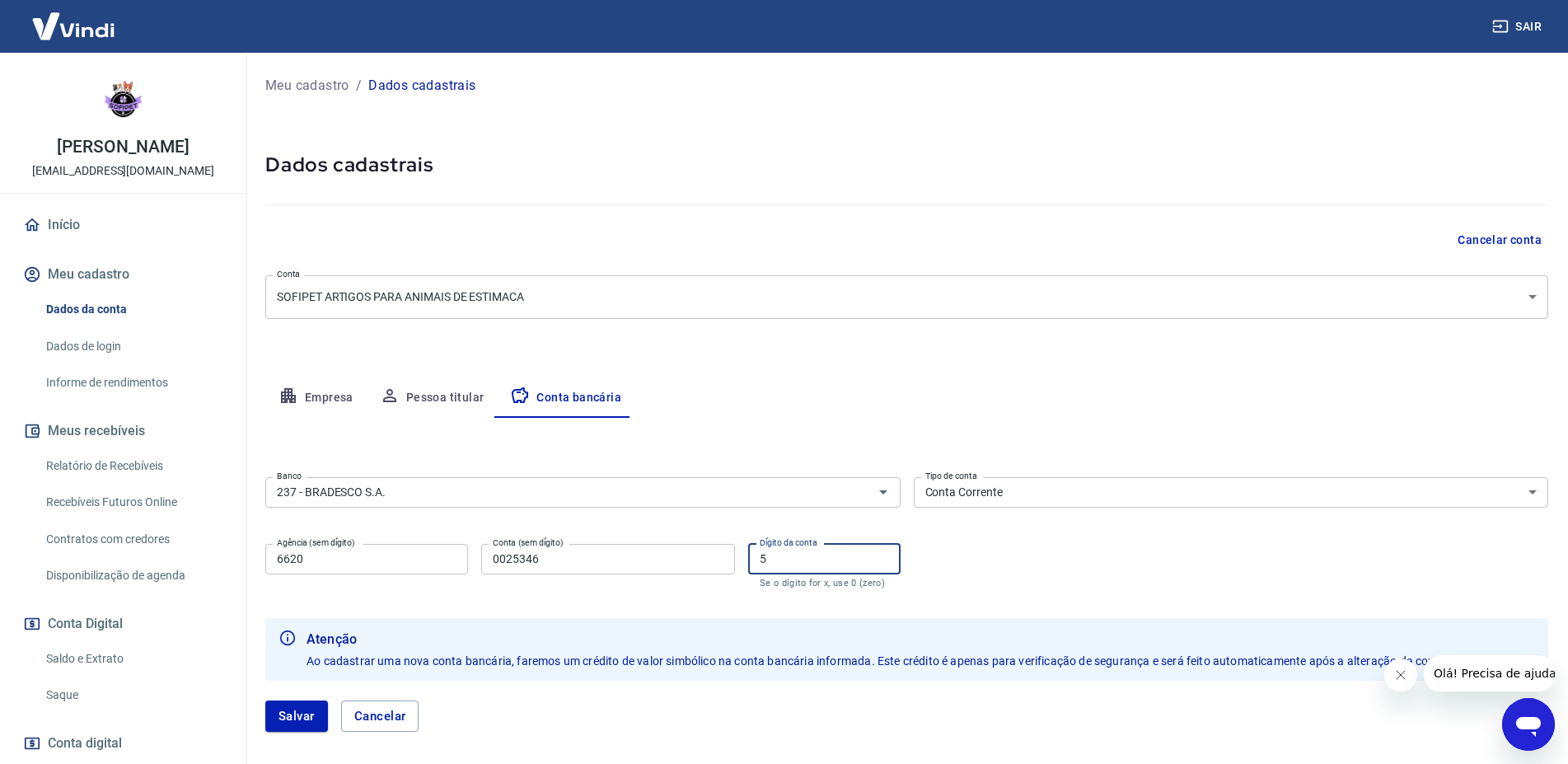
click at [748, 558] on input "5" at bounding box center [824, 559] width 152 height 31
type input "4"
click at [298, 716] on button "Salvar" at bounding box center [296, 716] width 62 height 32
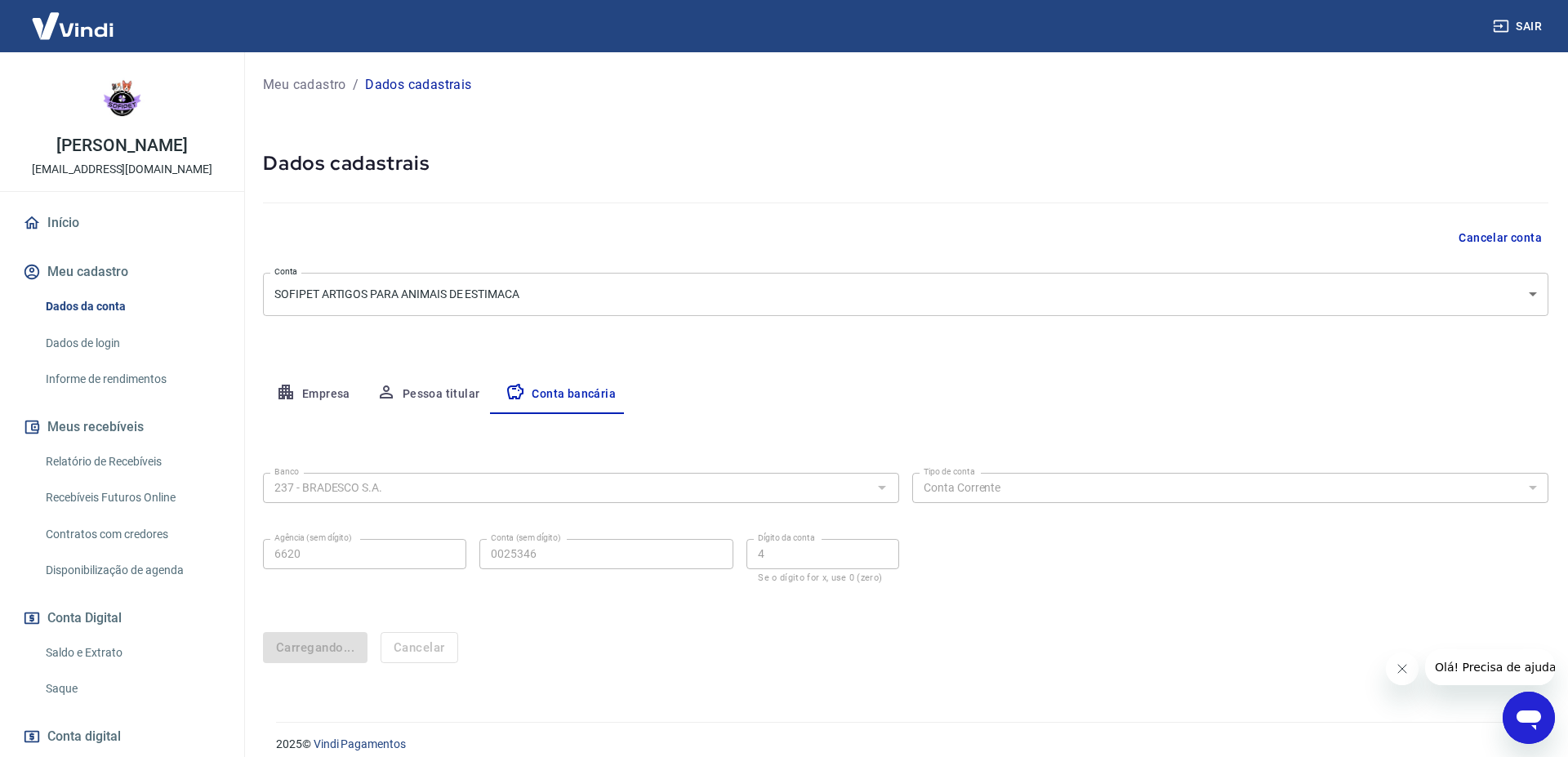
select select "1"
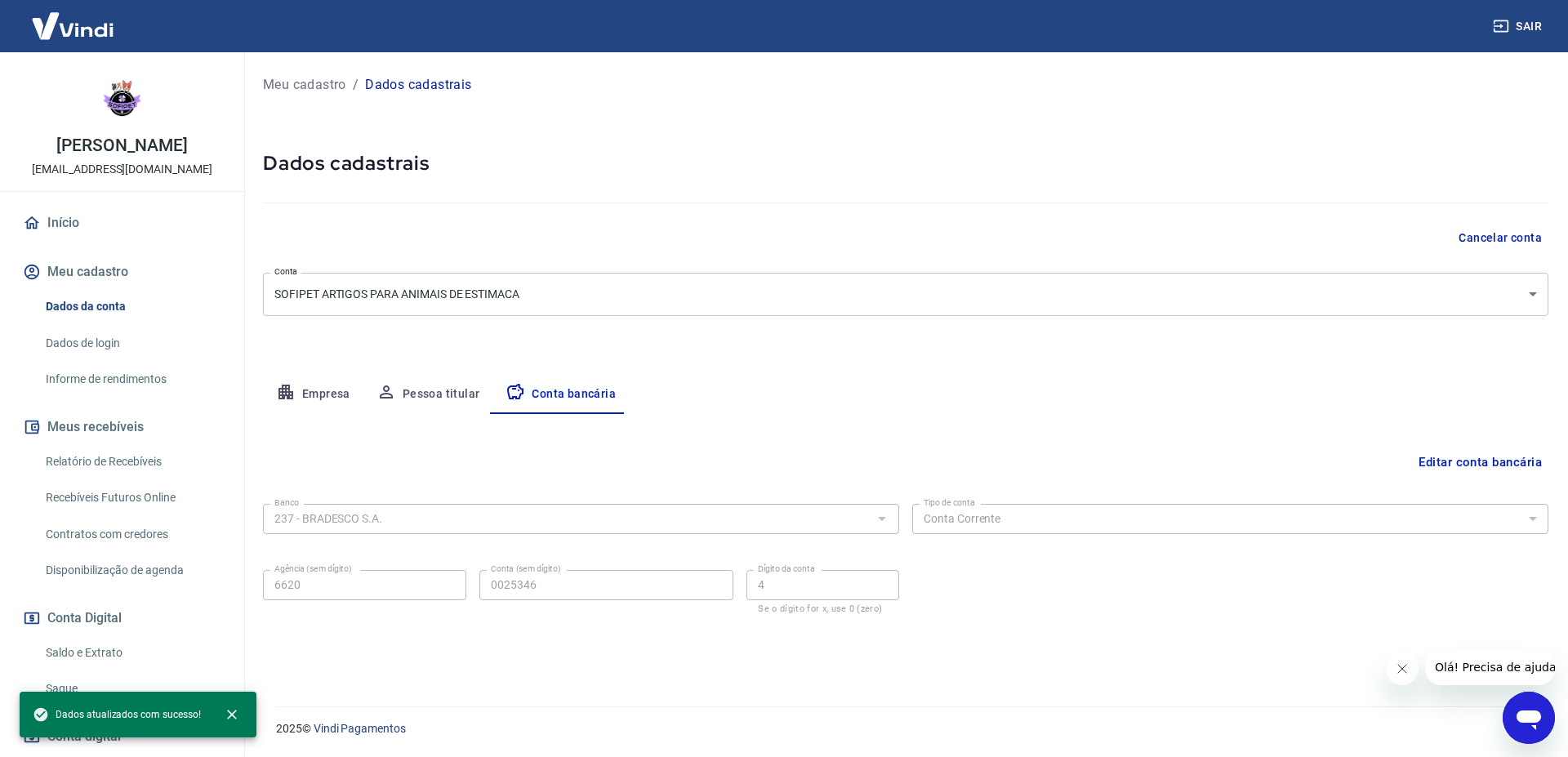
click at [90, 675] on link "Saque" at bounding box center [131, 689] width 185 height 33
